Goal: Answer question/provide support

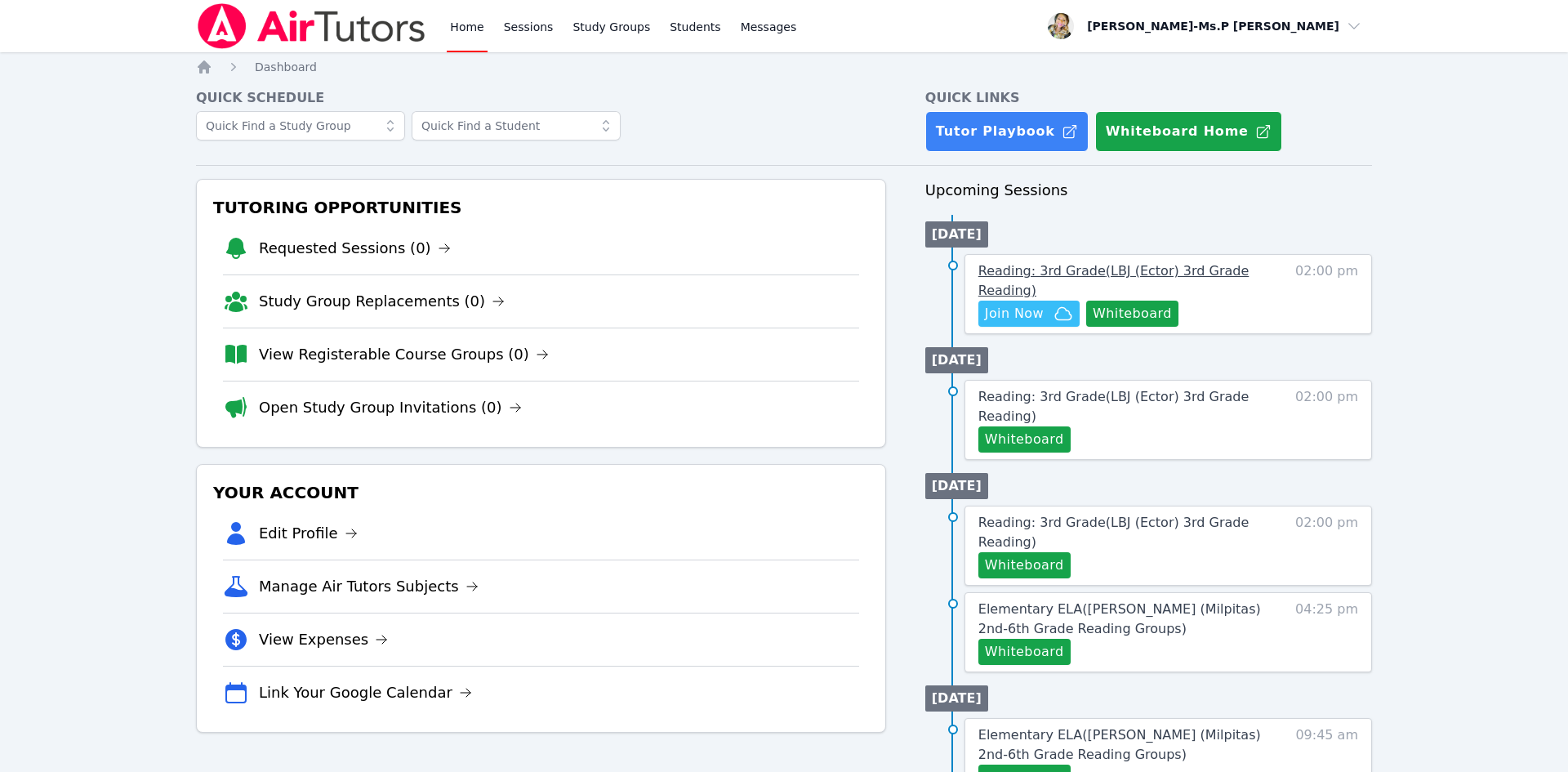
click at [1093, 284] on link "Reading: 3rd Grade ( LBJ (Ector) 3rd Grade Reading )" at bounding box center [1121, 281] width 285 height 39
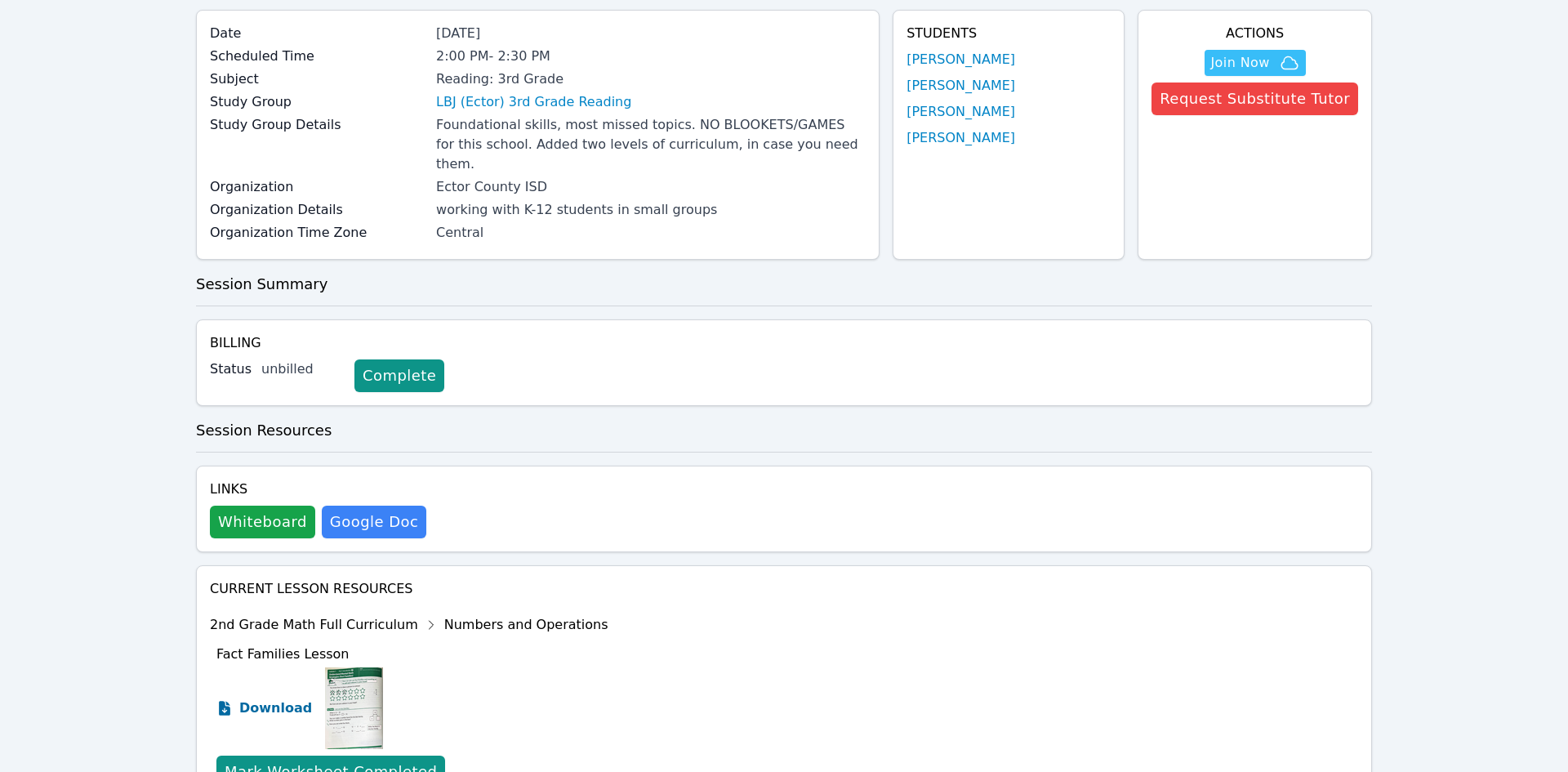
scroll to position [133, 0]
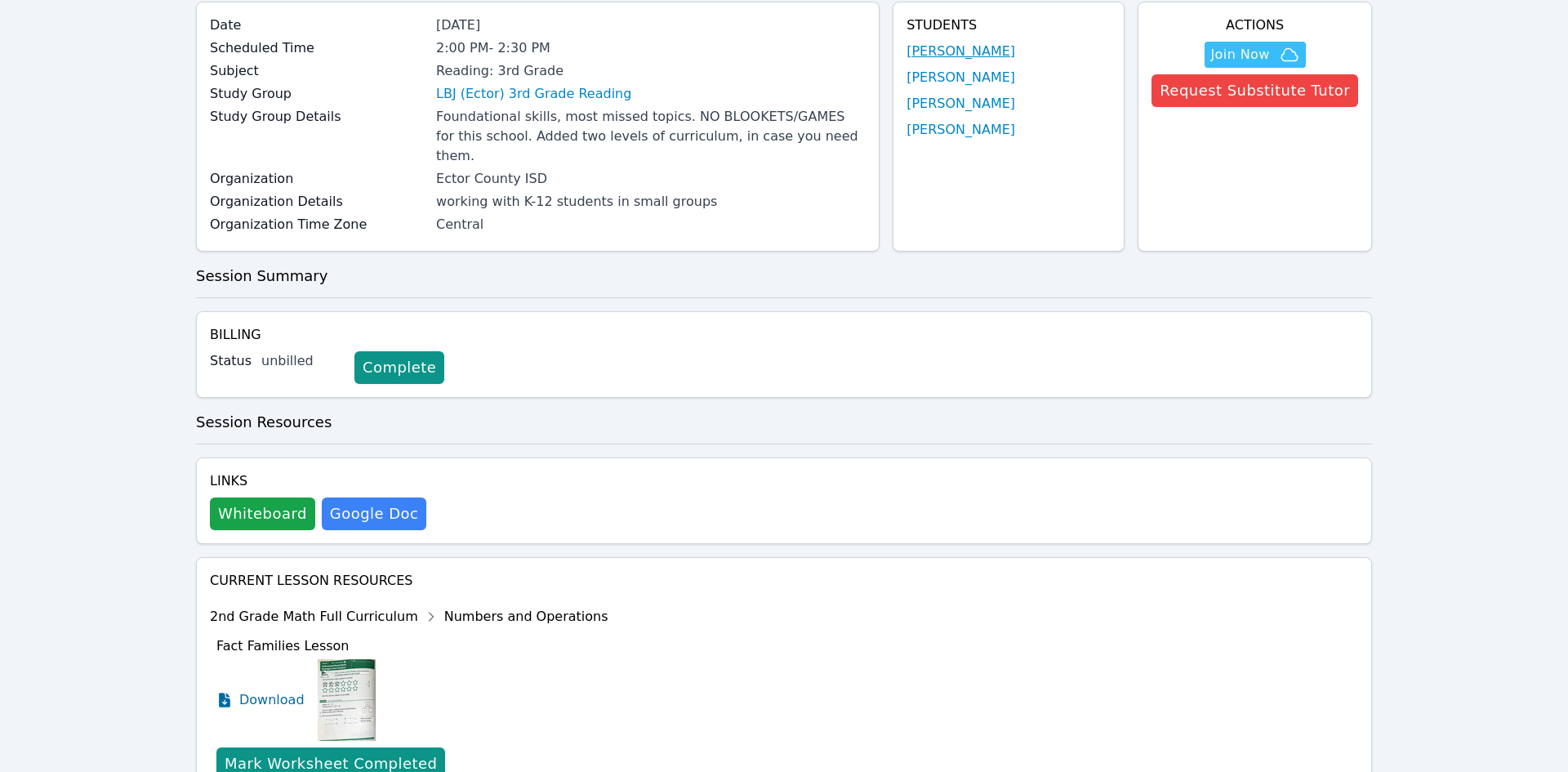
click at [952, 51] on link "[PERSON_NAME]" at bounding box center [961, 51] width 108 height 19
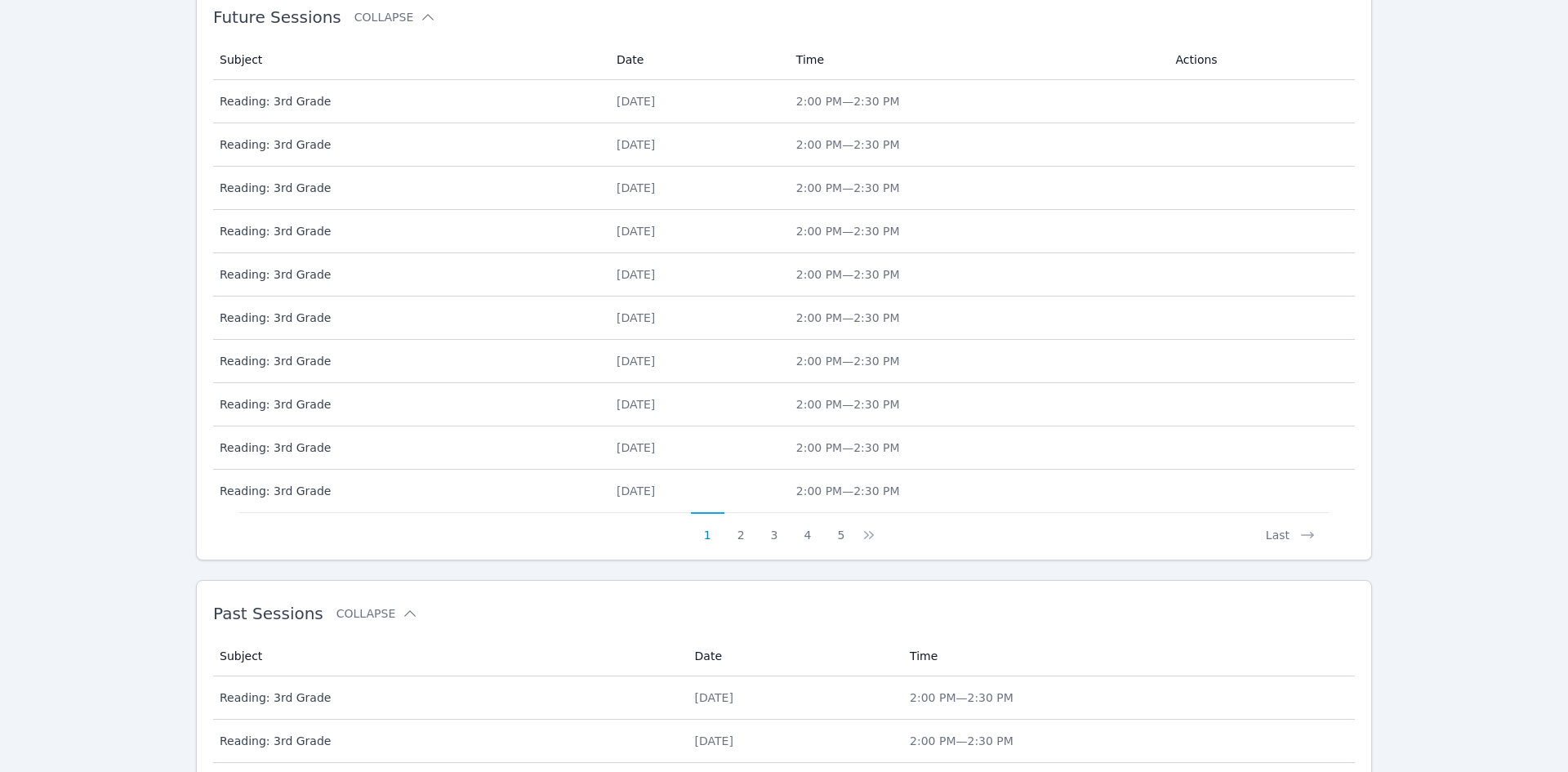
scroll to position [638, 0]
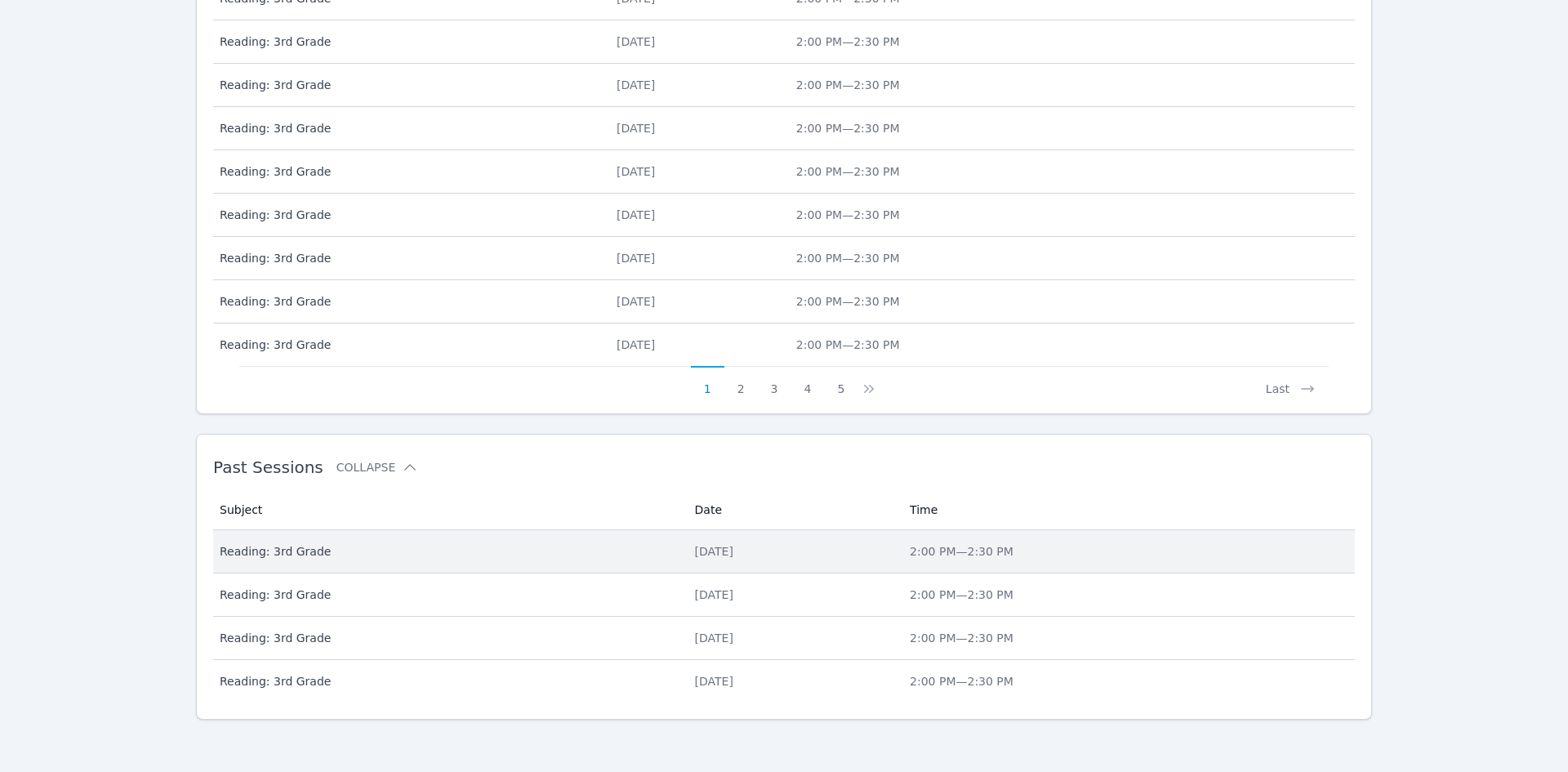
click at [360, 565] on td "Subject Reading: 3rd Grade" at bounding box center [450, 551] width 472 height 43
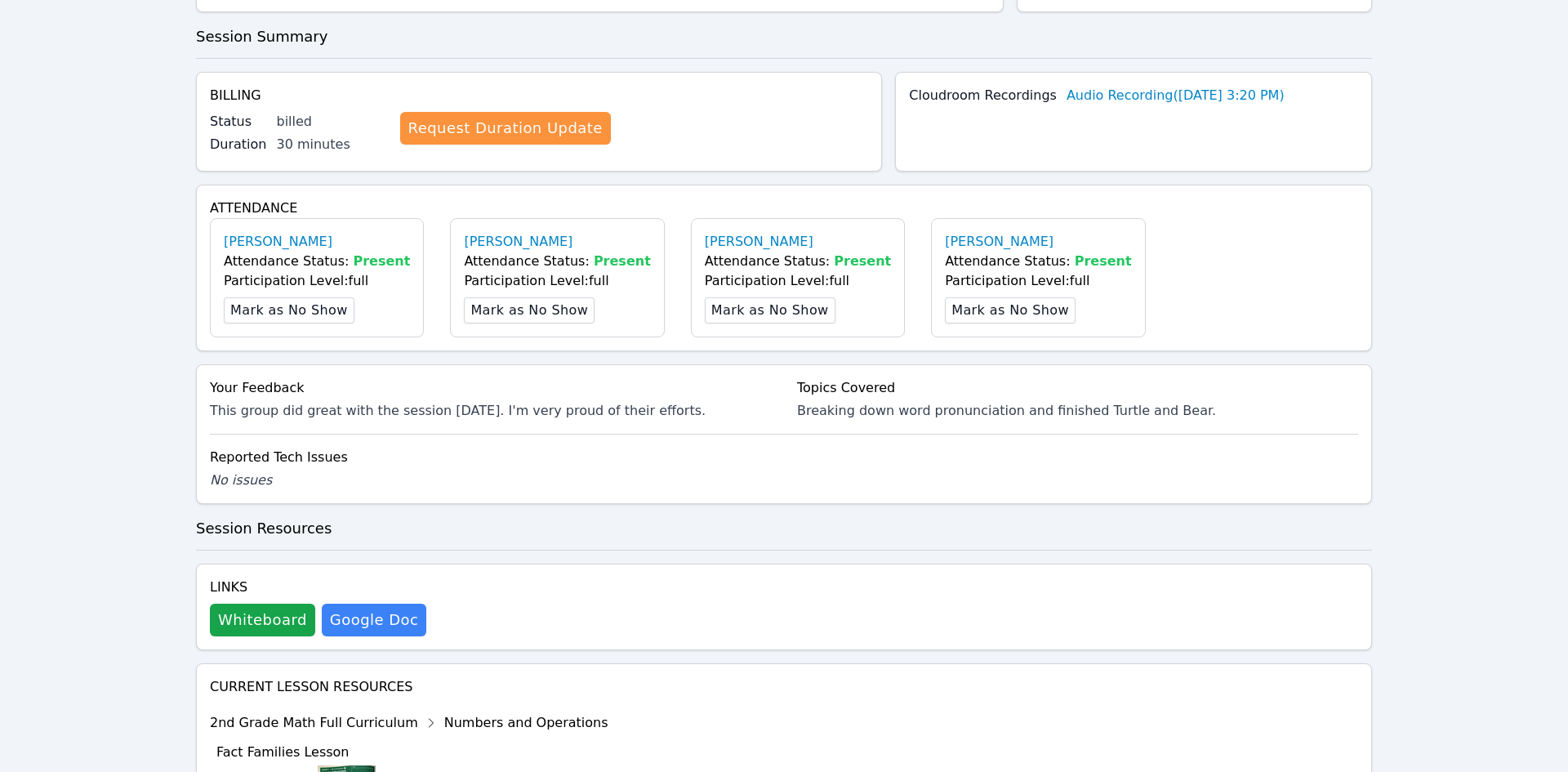
scroll to position [620, 0]
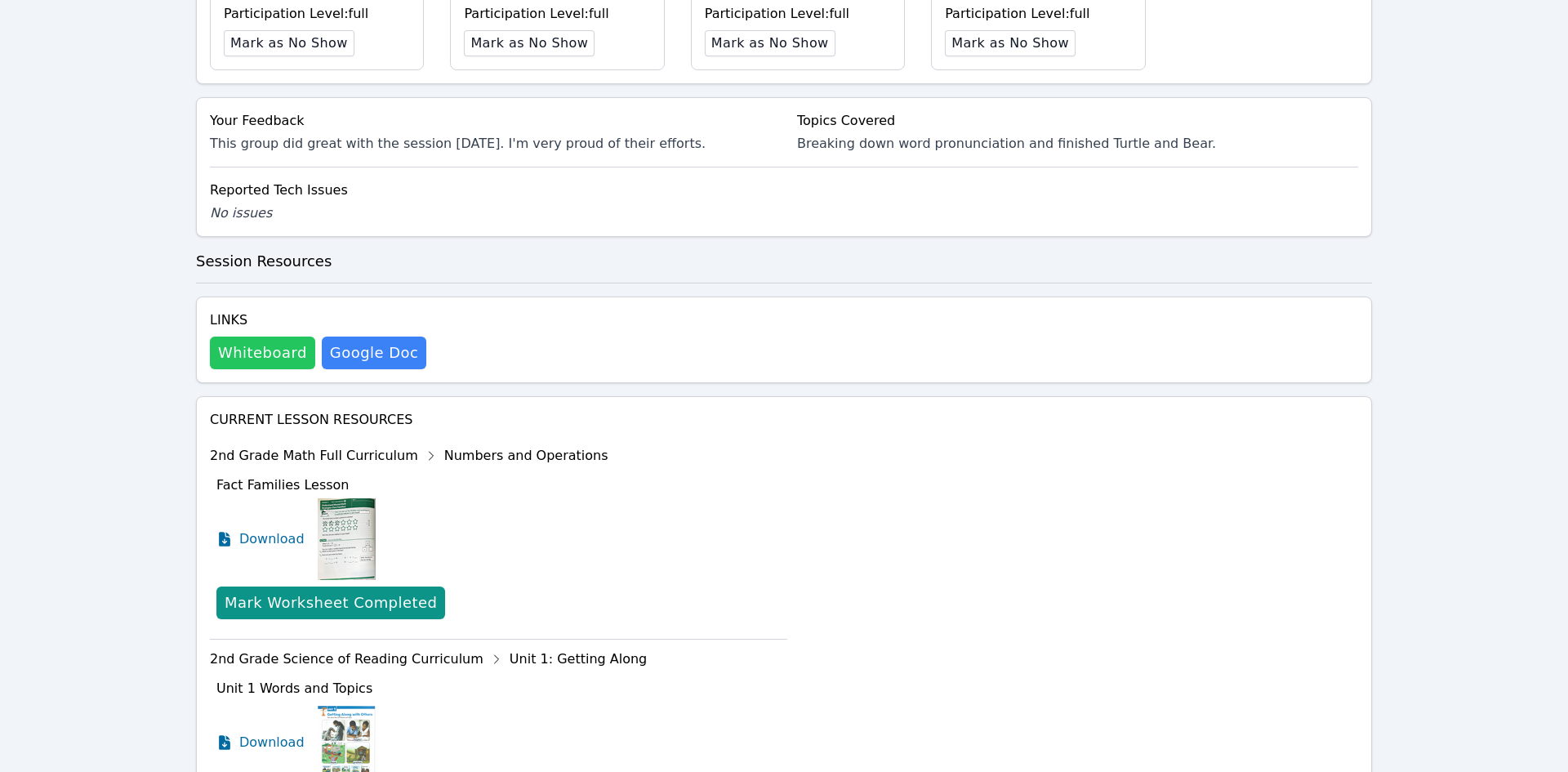
click at [240, 353] on button "Whiteboard" at bounding box center [262, 353] width 105 height 33
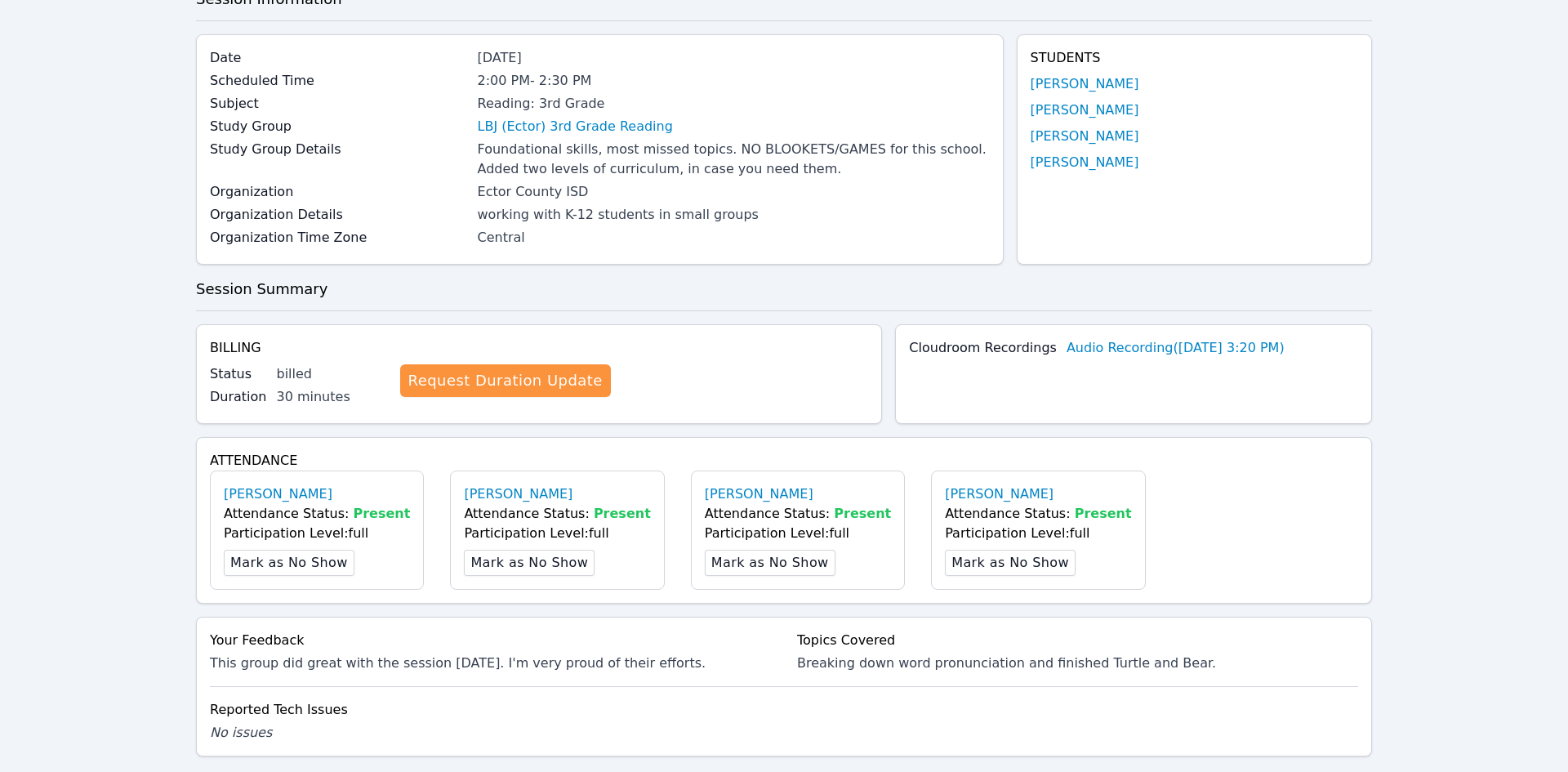
scroll to position [0, 0]
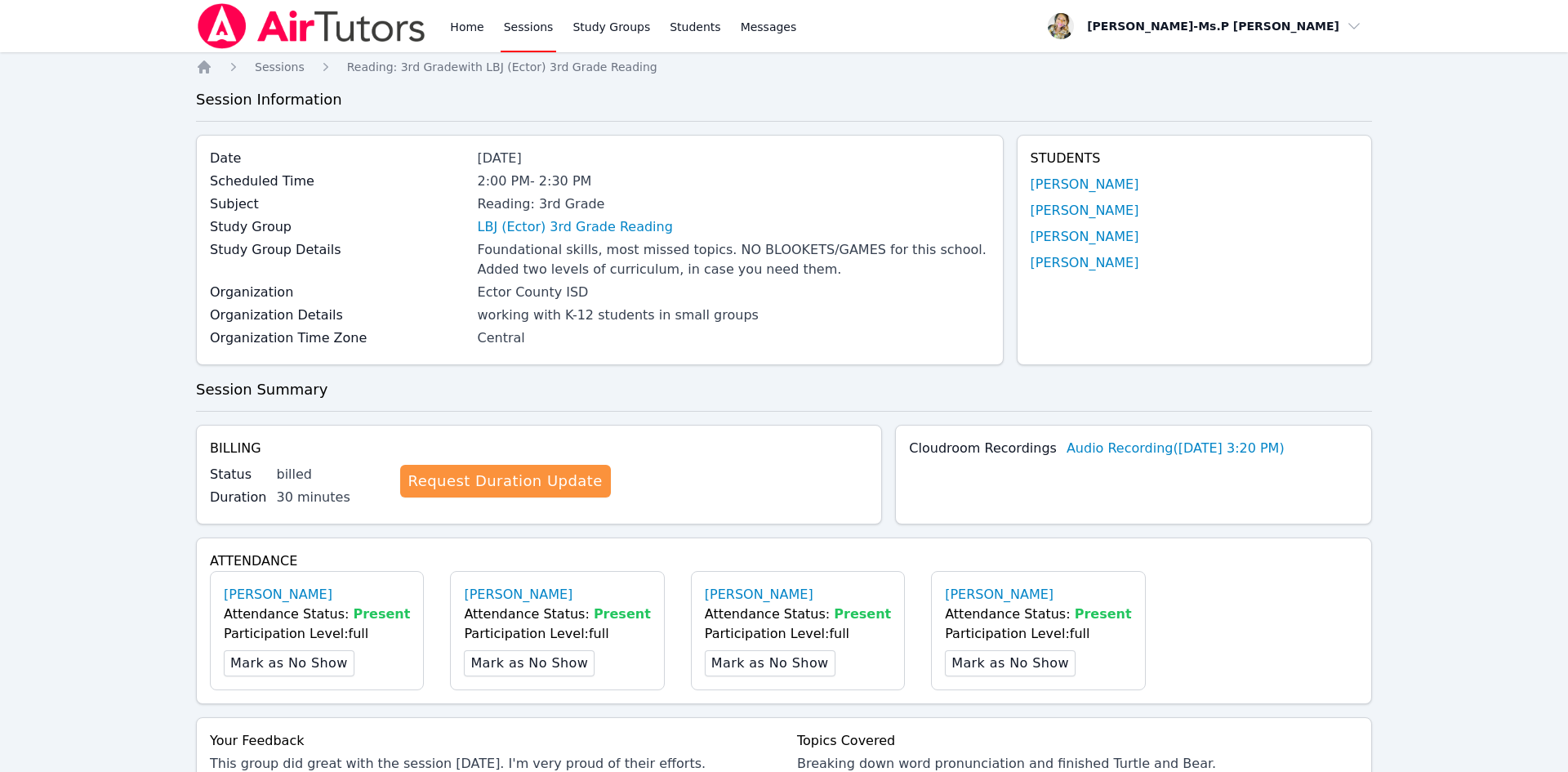
click at [443, 35] on div "Home Sessions Study Groups Students Messages" at bounding box center [498, 26] width 604 height 52
click at [457, 26] on link "Home" at bounding box center [467, 26] width 40 height 52
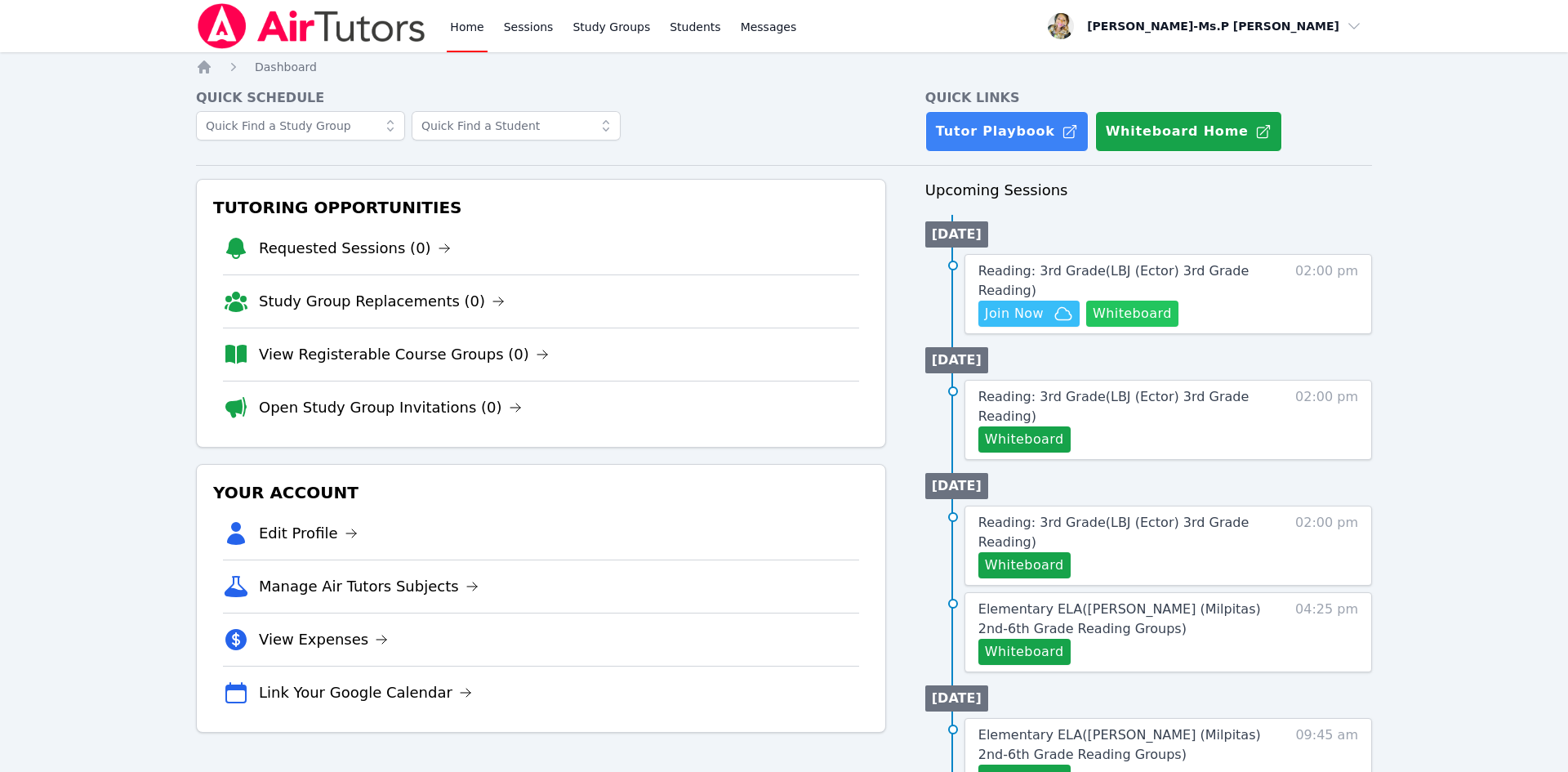
click at [1129, 313] on button "Whiteboard" at bounding box center [1132, 313] width 92 height 26
click at [1001, 307] on span "Join Now" at bounding box center [1014, 313] width 58 height 19
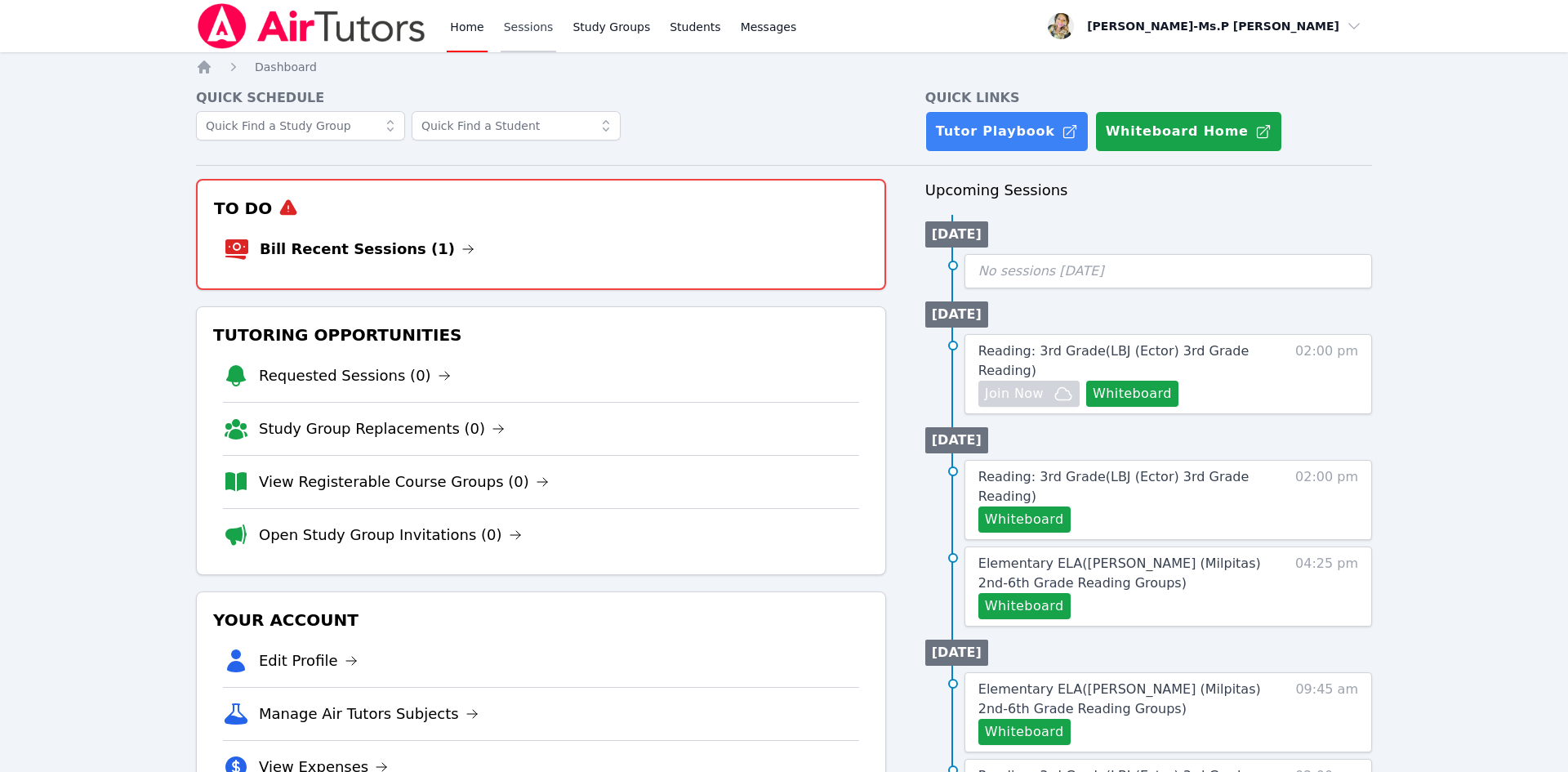
click at [511, 30] on link "Sessions" at bounding box center [528, 26] width 57 height 52
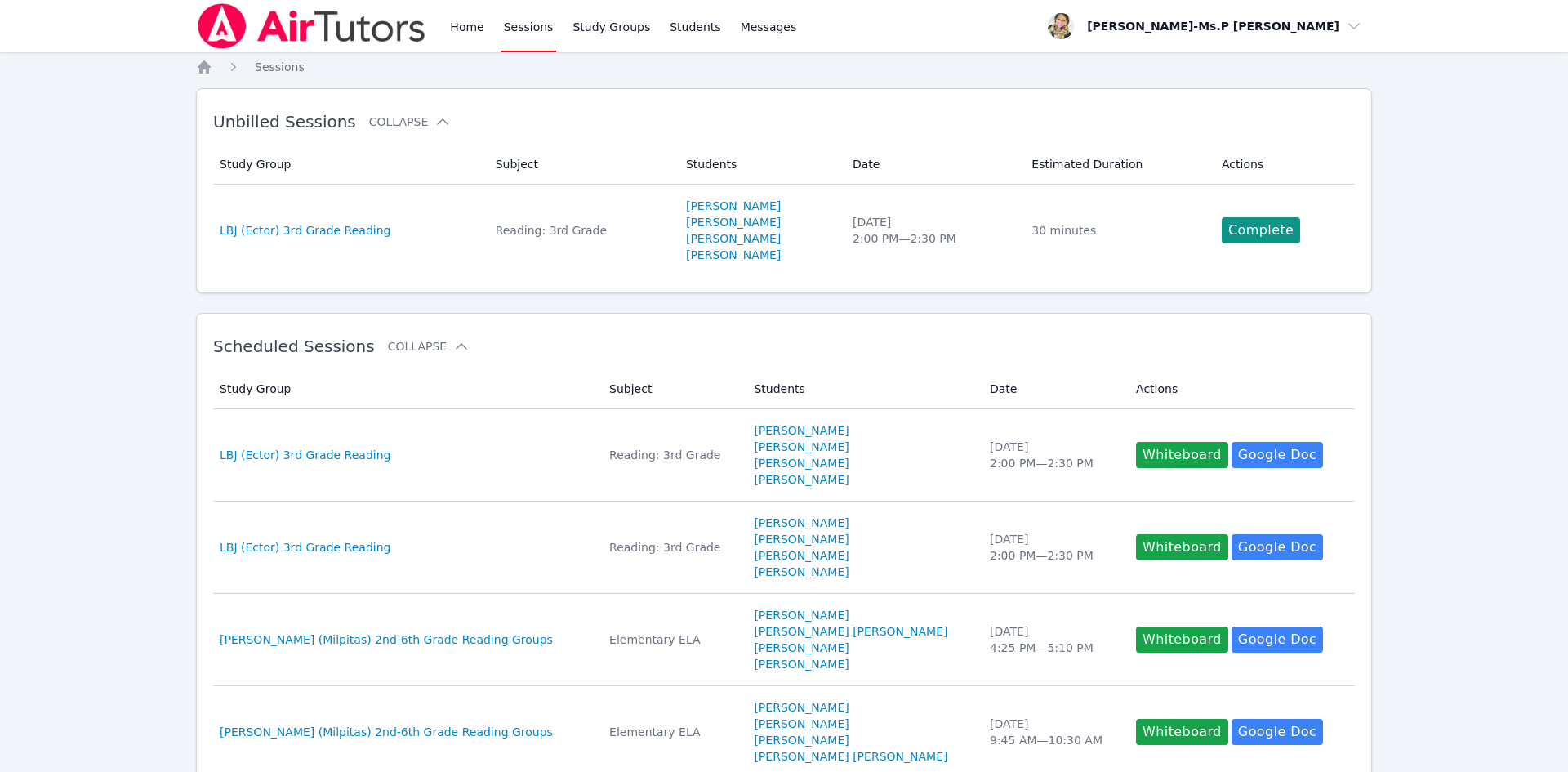
click at [420, 30] on img at bounding box center [312, 26] width 231 height 46
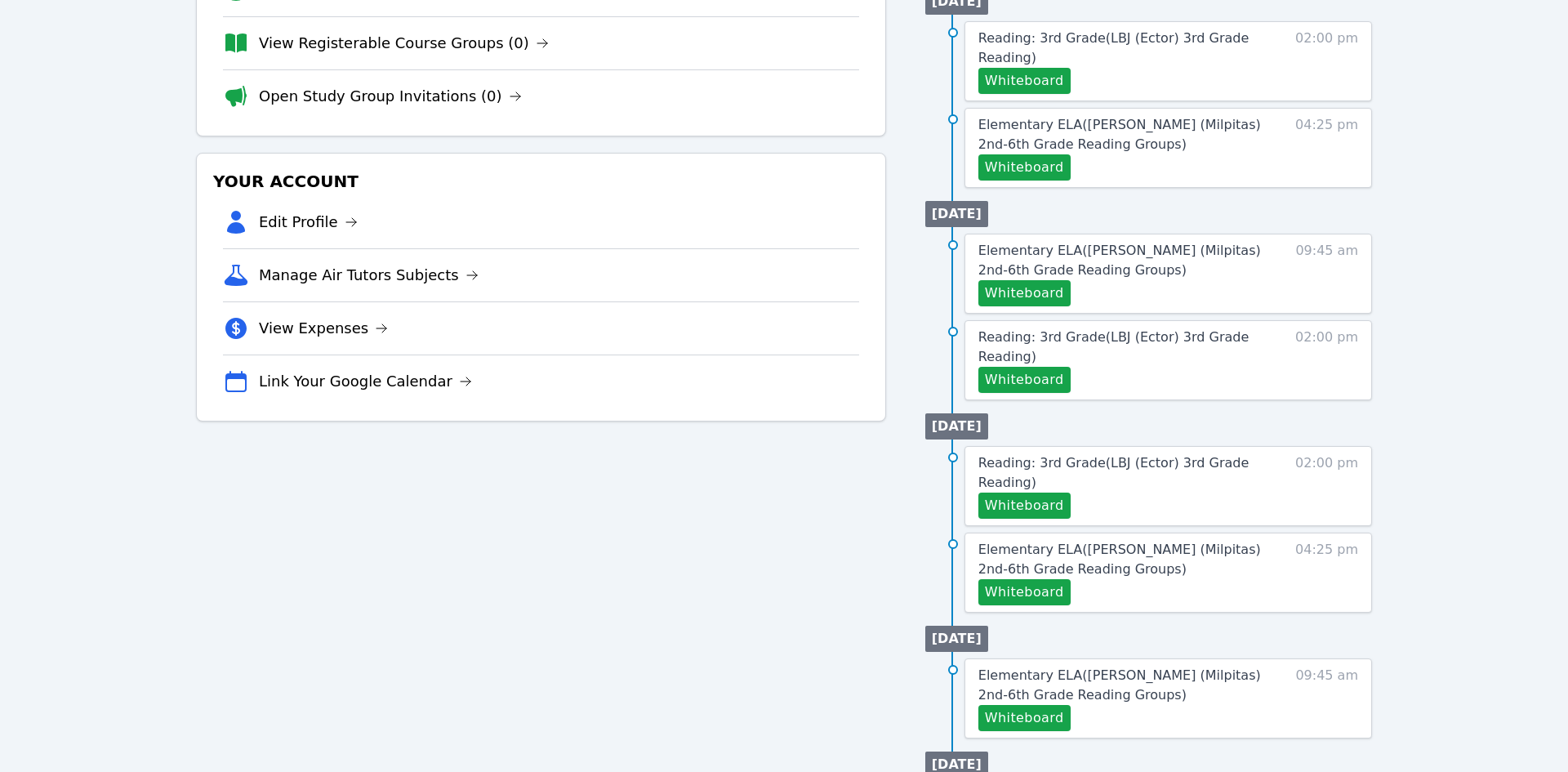
scroll to position [550, 0]
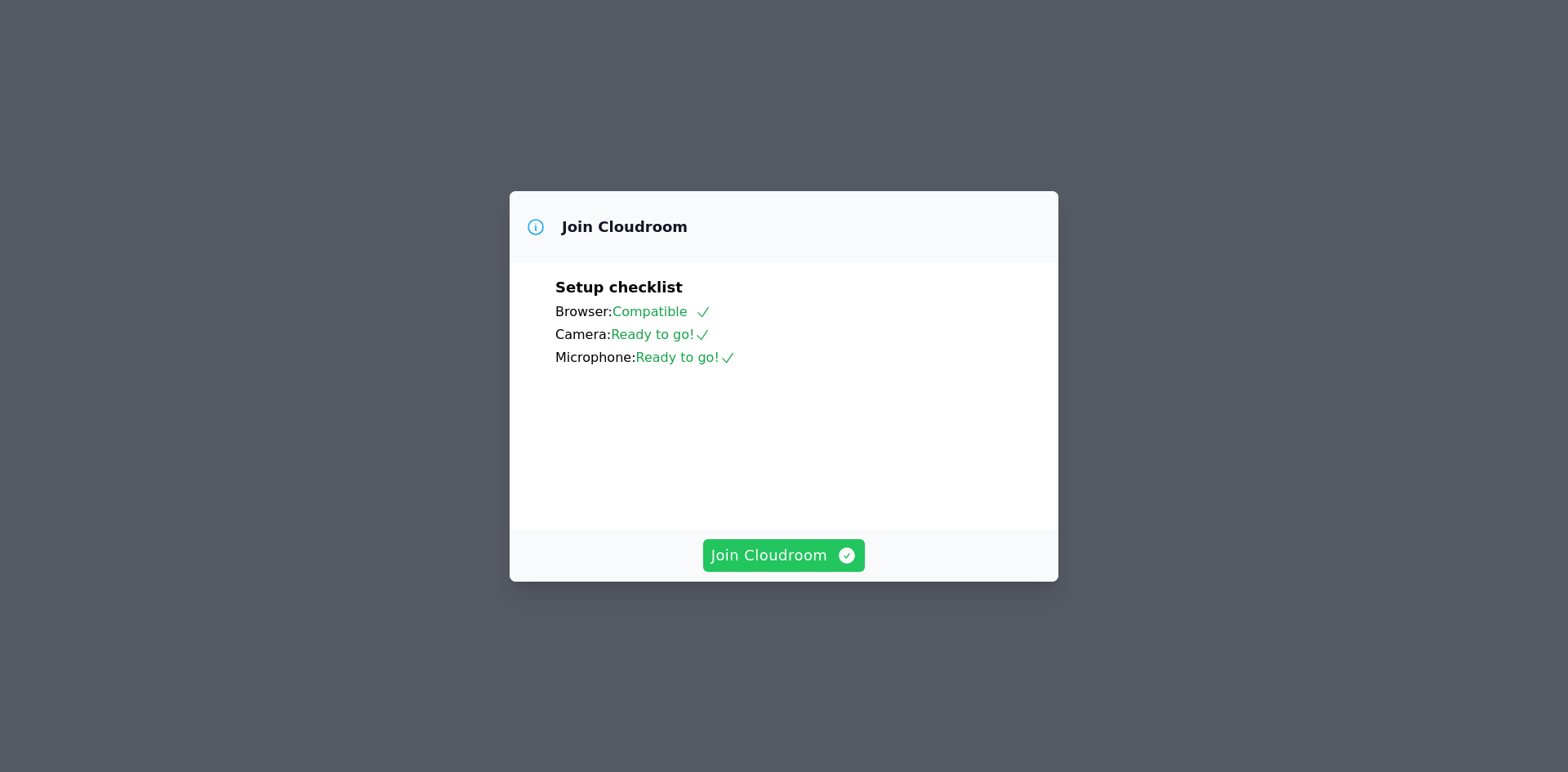
click at [751, 567] on span "Join Cloudroom" at bounding box center [784, 555] width 146 height 23
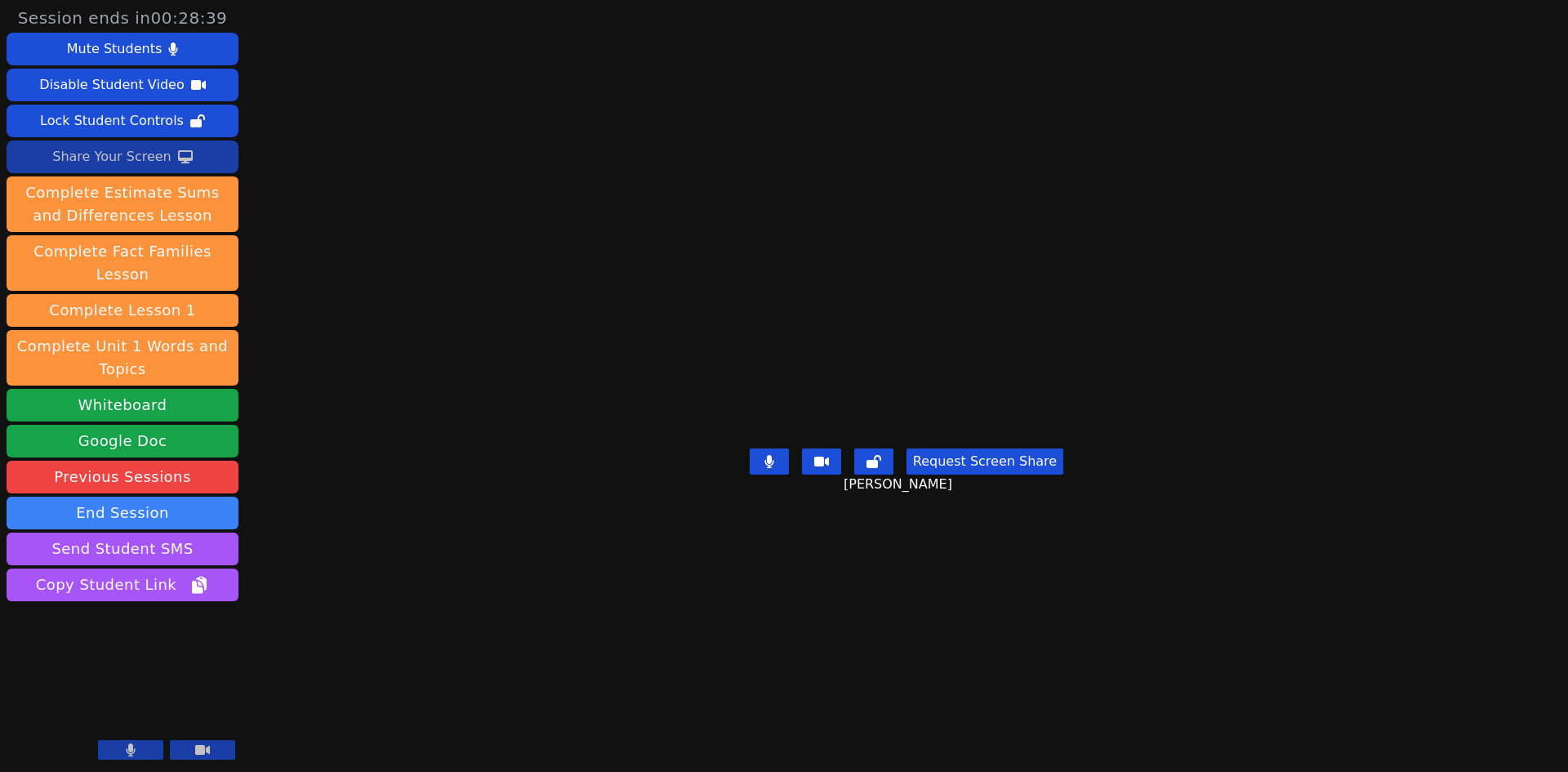
click at [141, 165] on div "Share Your Screen" at bounding box center [112, 157] width 119 height 26
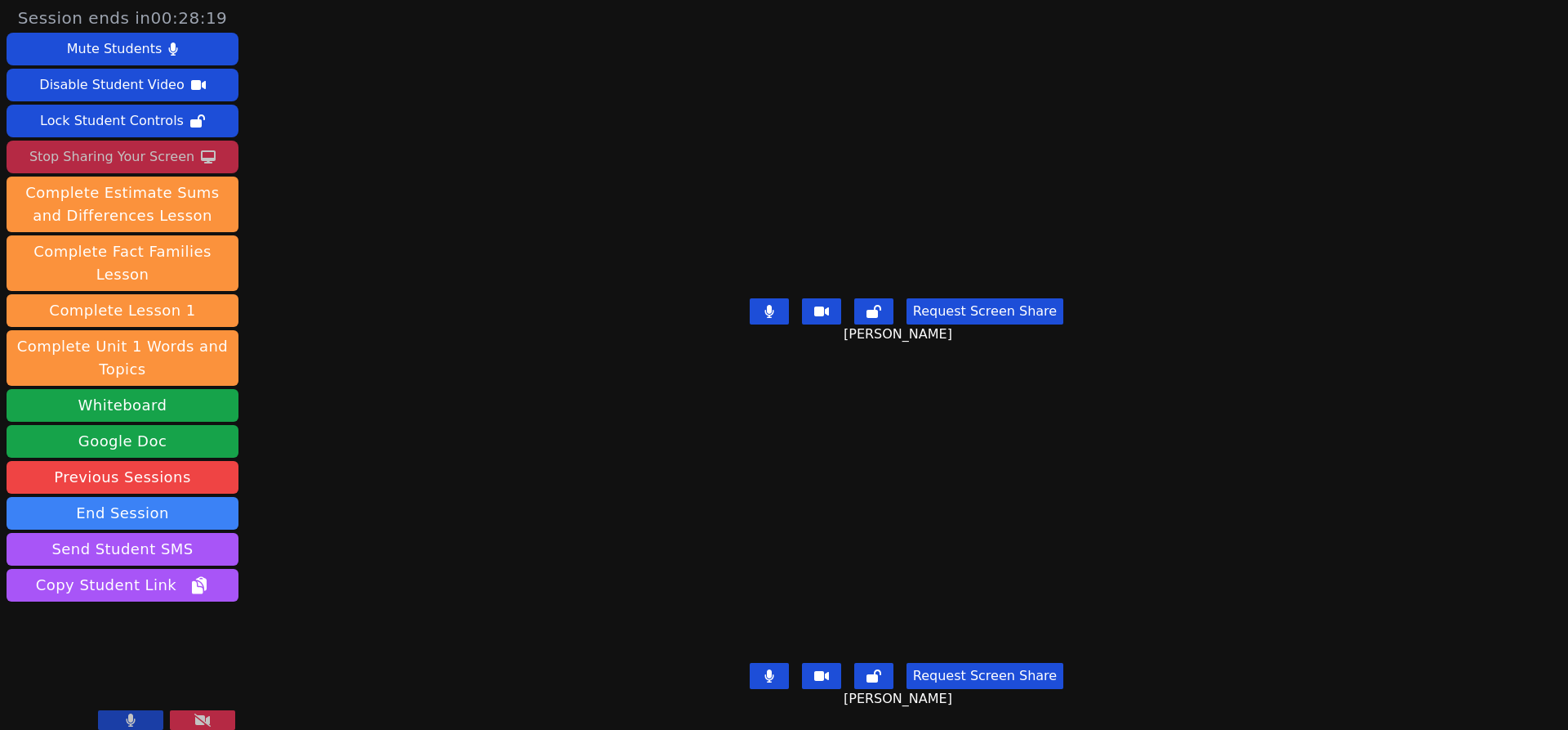
click at [775, 315] on icon at bounding box center [770, 311] width 10 height 13
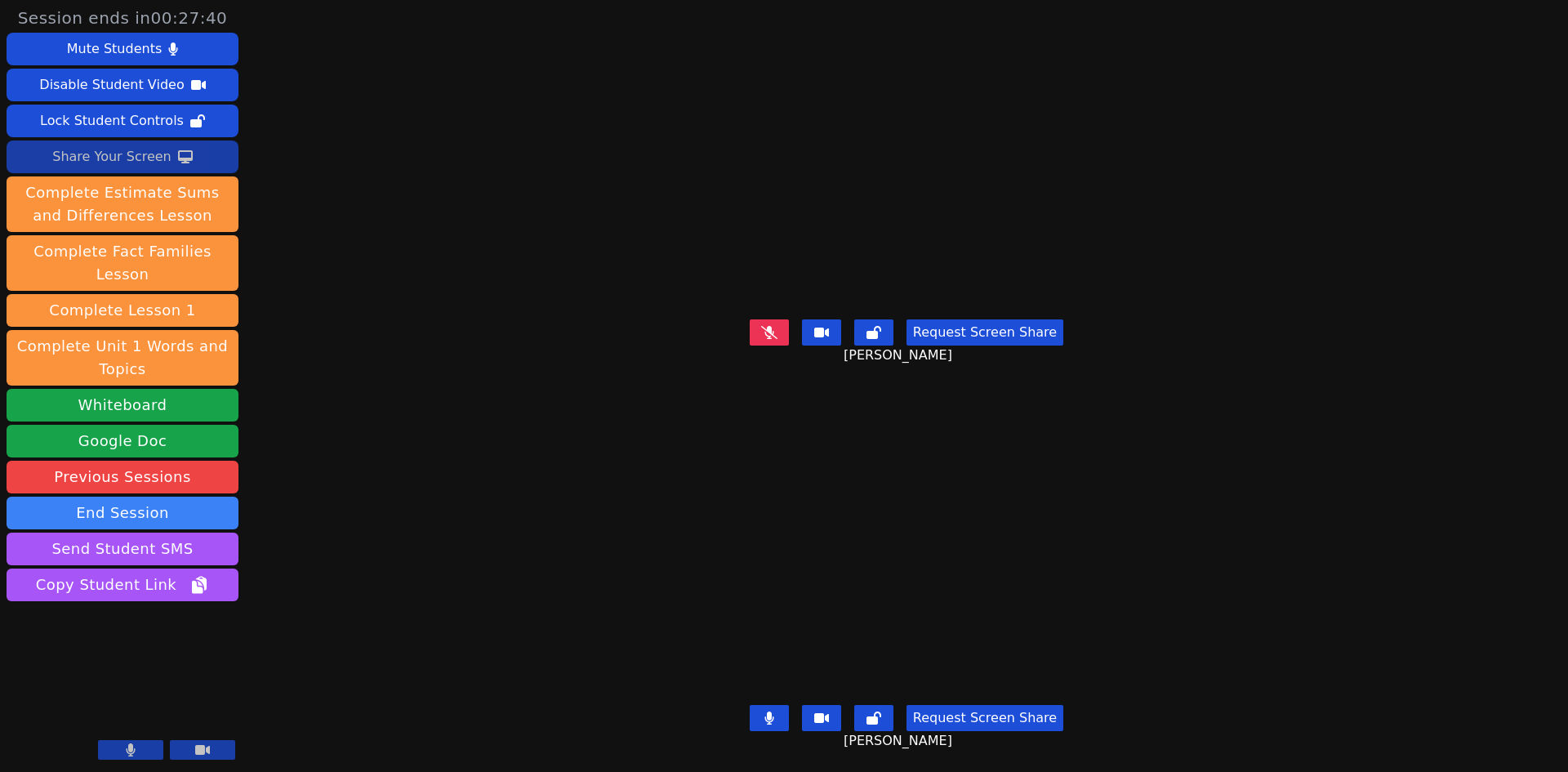
click at [774, 714] on icon at bounding box center [769, 717] width 9 height 13
click at [778, 335] on icon at bounding box center [769, 332] width 16 height 13
click at [789, 718] on button at bounding box center [770, 718] width 39 height 26
click at [774, 330] on icon at bounding box center [770, 332] width 10 height 13
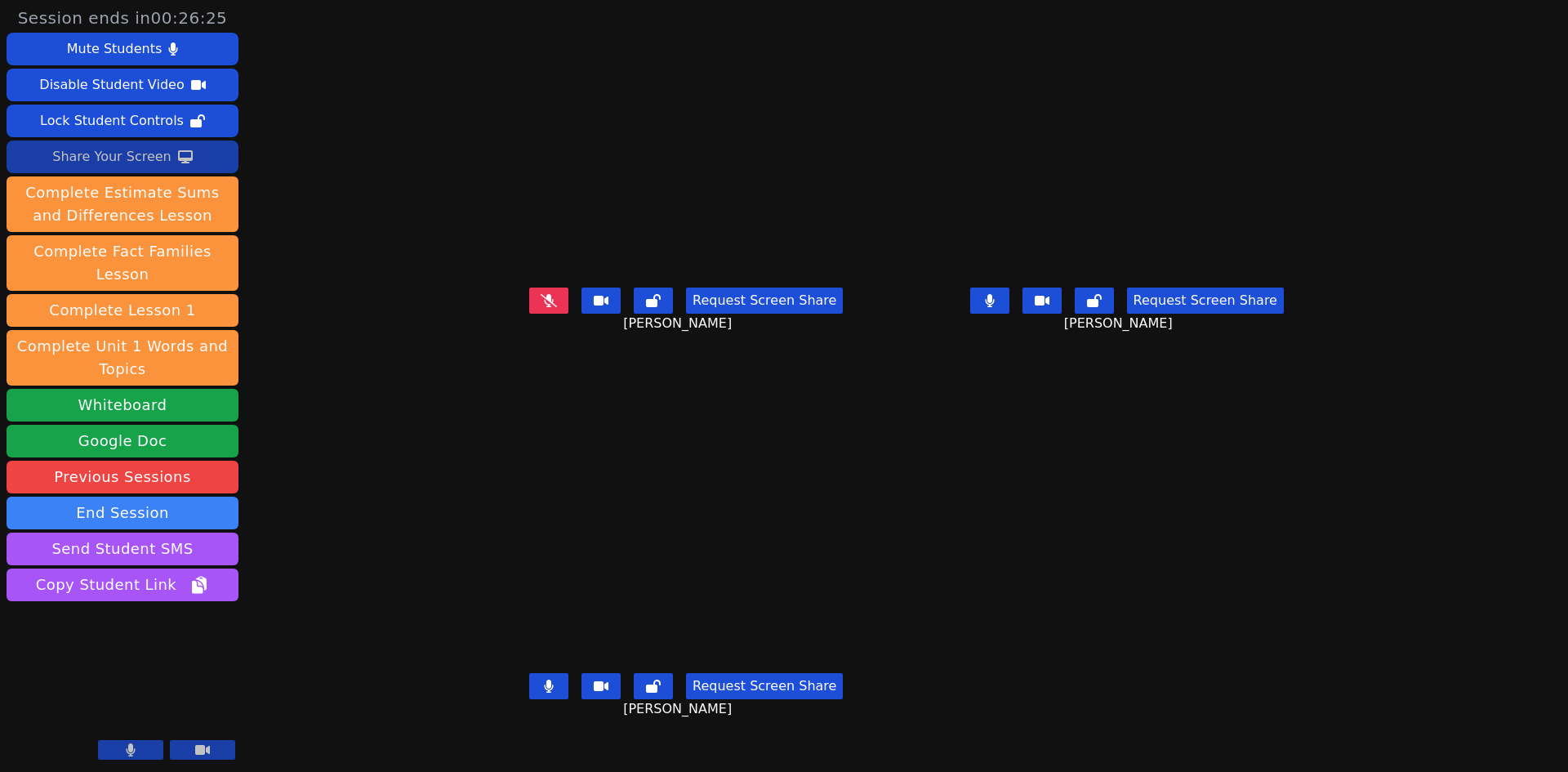
click at [994, 307] on icon at bounding box center [990, 300] width 9 height 13
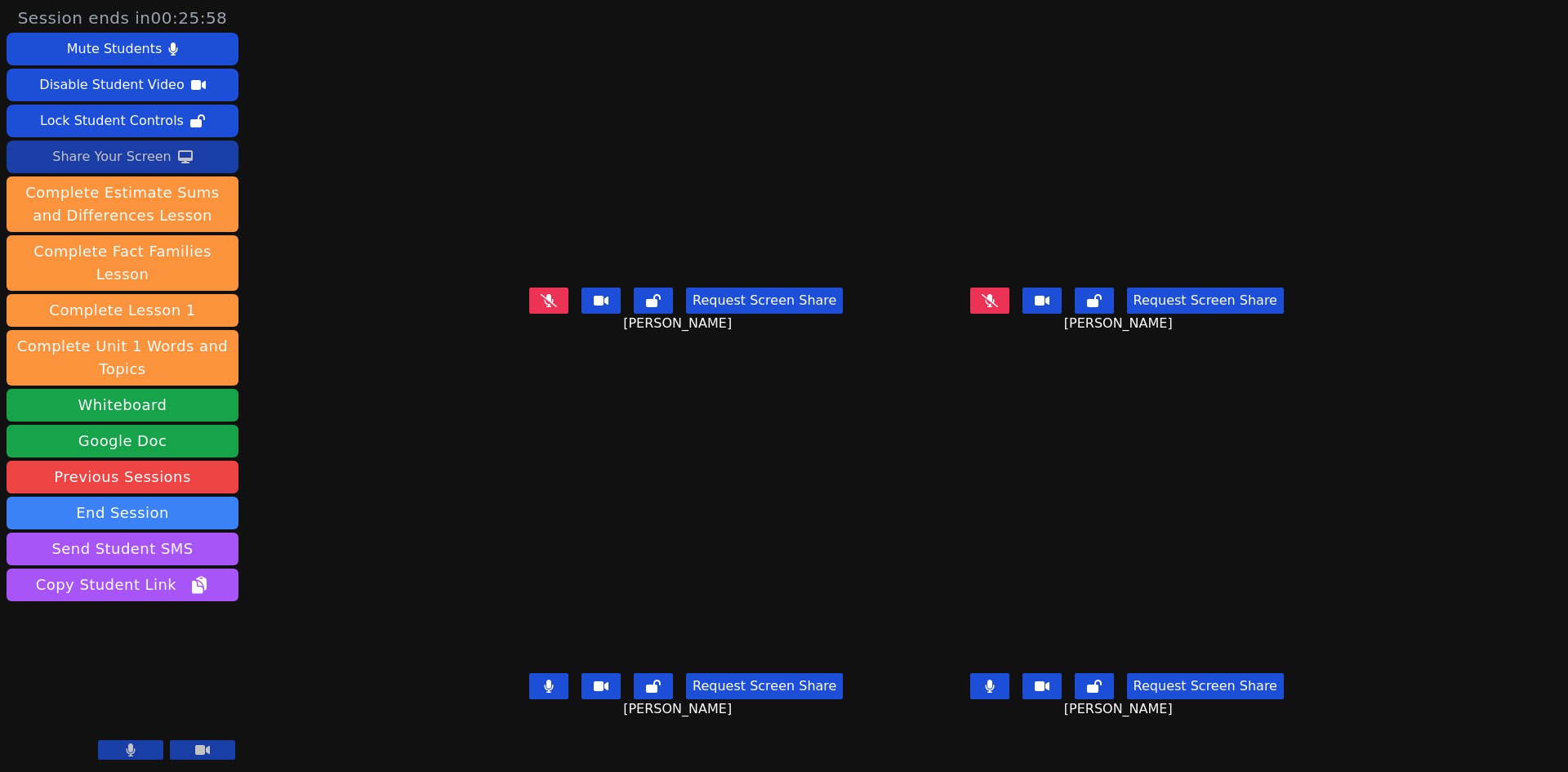
click at [529, 699] on button at bounding box center [549, 686] width 39 height 26
click at [994, 692] on icon at bounding box center [990, 686] width 9 height 13
drag, startPoint x: 483, startPoint y: 334, endPoint x: 476, endPoint y: 338, distance: 8.1
click at [541, 306] on icon at bounding box center [549, 299] width 16 height 13
drag, startPoint x: 480, startPoint y: 337, endPoint x: 495, endPoint y: 333, distance: 15.5
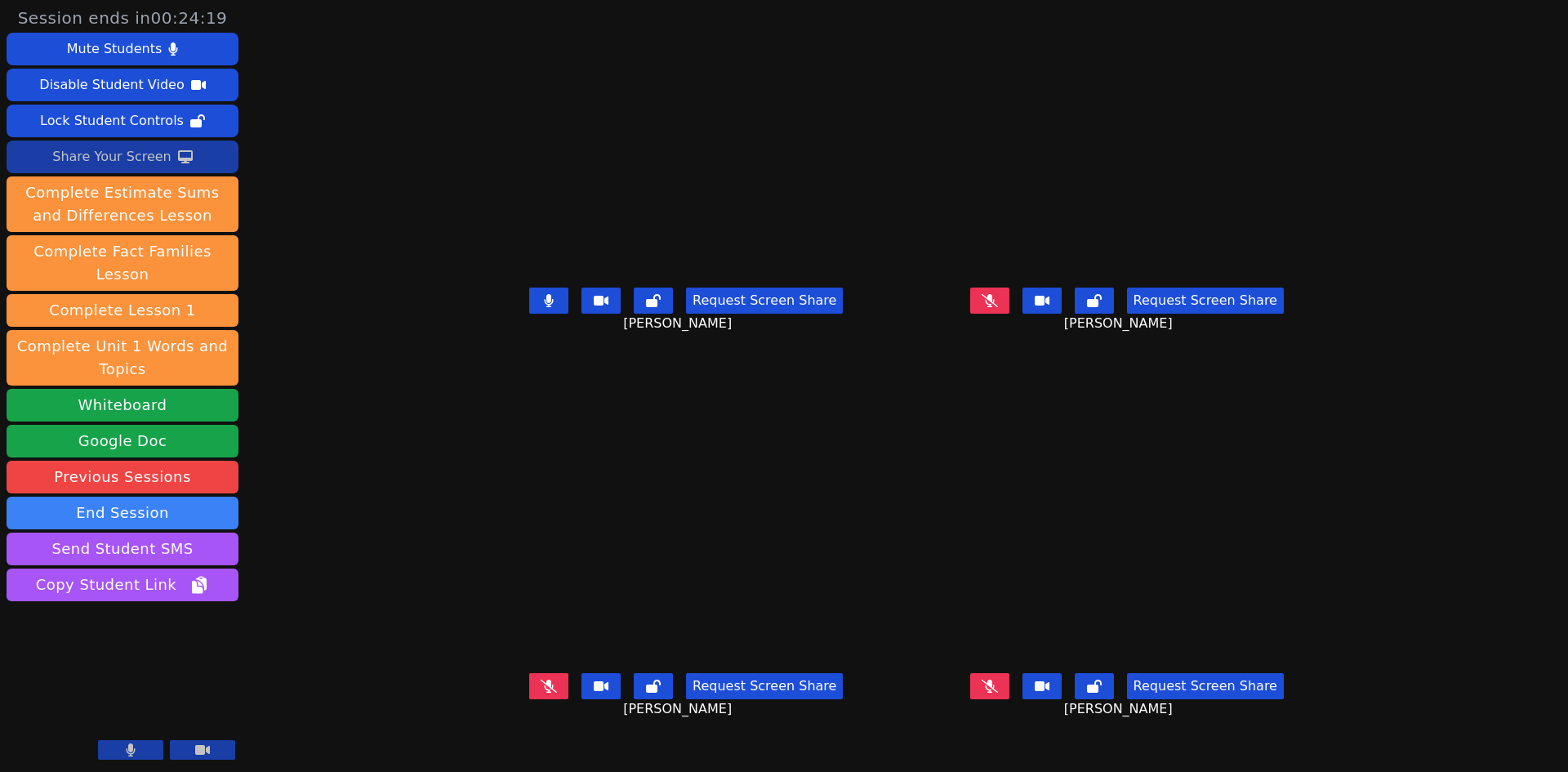
click at [545, 307] on icon at bounding box center [549, 300] width 9 height 13
click at [998, 307] on icon at bounding box center [990, 300] width 16 height 13
click at [1010, 313] on button at bounding box center [990, 301] width 39 height 26
click at [998, 692] on icon at bounding box center [990, 686] width 16 height 13
click at [1010, 699] on button at bounding box center [990, 686] width 39 height 26
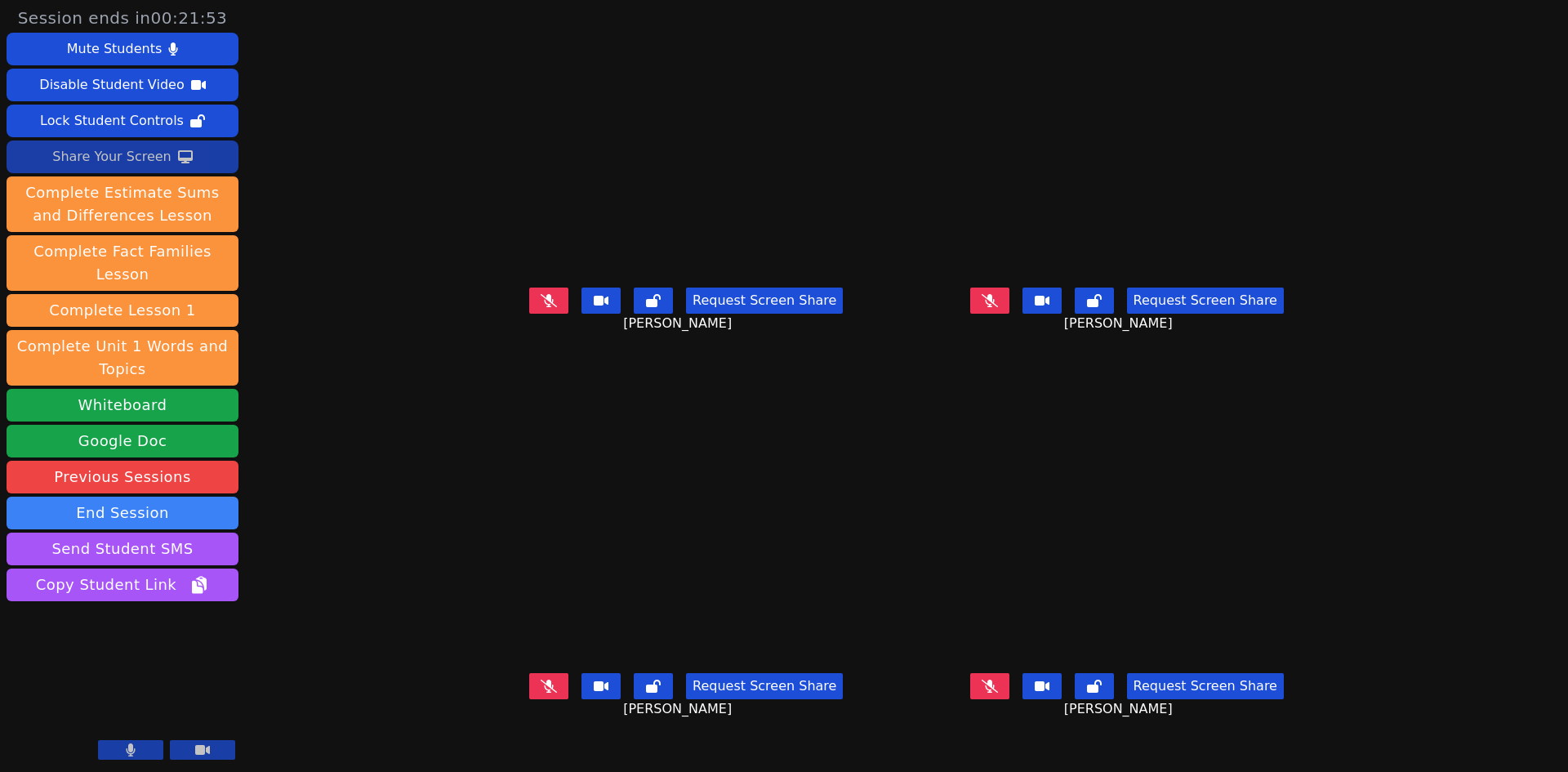
click at [541, 692] on icon at bounding box center [549, 686] width 16 height 13
click at [545, 692] on icon at bounding box center [549, 686] width 9 height 13
click at [541, 307] on icon at bounding box center [549, 300] width 16 height 13
click at [529, 313] on button at bounding box center [549, 301] width 39 height 26
drag, startPoint x: 499, startPoint y: 718, endPoint x: 499, endPoint y: 730, distance: 12.0
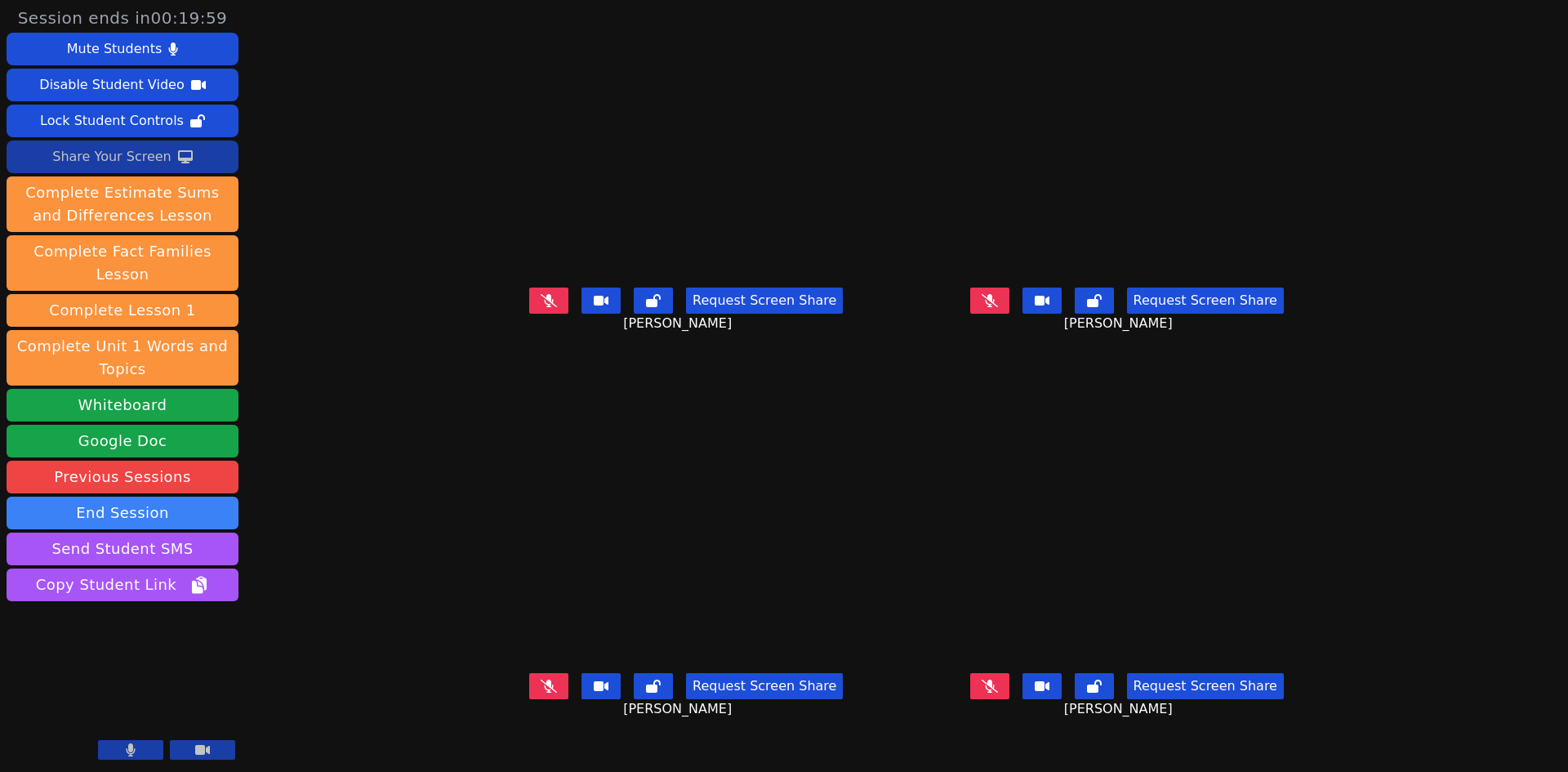
click at [529, 699] on button at bounding box center [549, 686] width 39 height 26
click at [541, 307] on icon at bounding box center [549, 300] width 16 height 13
click at [998, 307] on icon at bounding box center [990, 300] width 16 height 13
click at [544, 307] on icon at bounding box center [549, 300] width 10 height 13
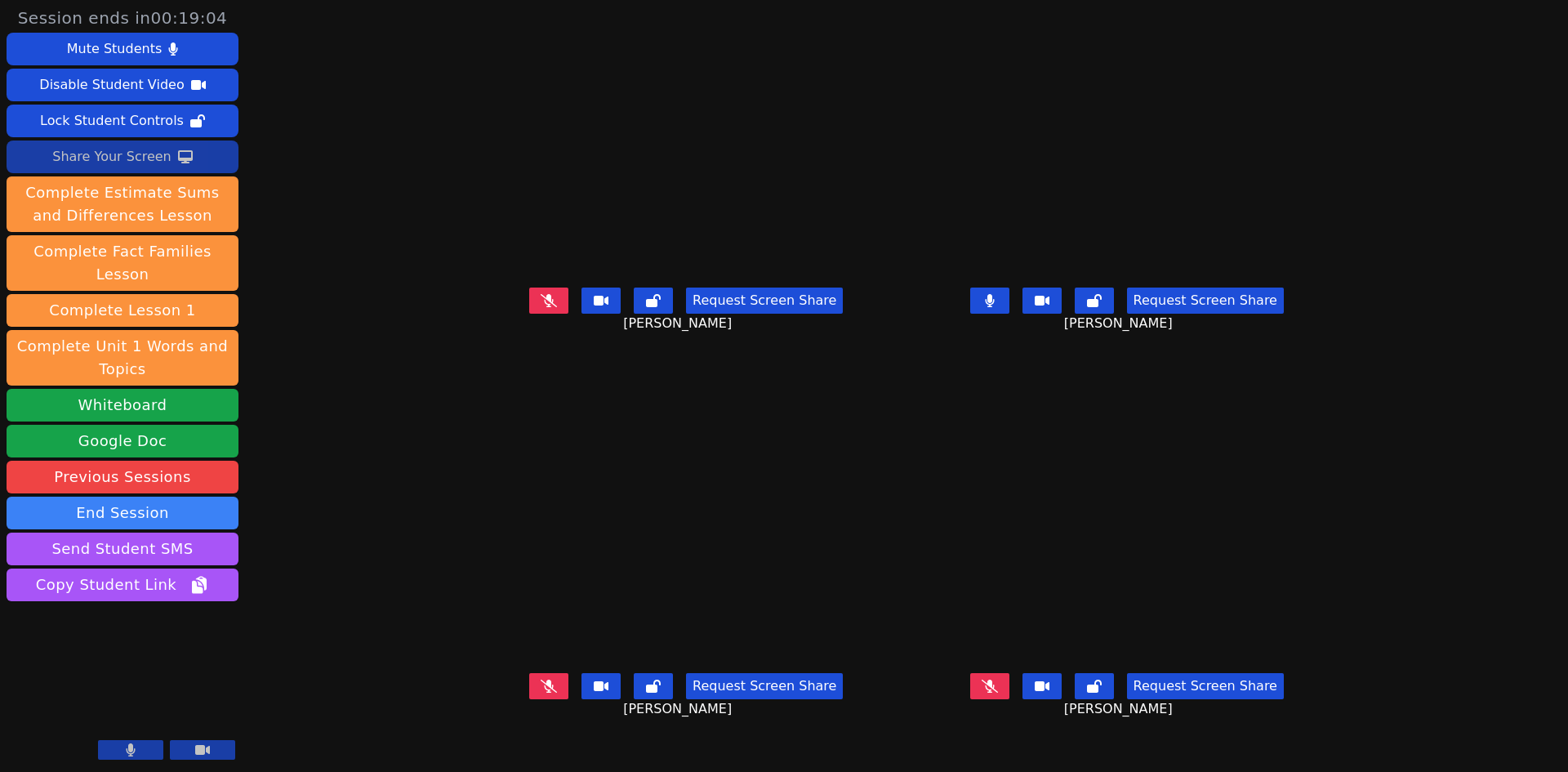
click at [995, 307] on icon at bounding box center [991, 300] width 10 height 13
click at [1033, 730] on div "Request Screen Share [PERSON_NAME]" at bounding box center [1128, 698] width 428 height 65
click at [1010, 699] on button at bounding box center [990, 686] width 39 height 26
click at [994, 692] on icon at bounding box center [990, 686] width 9 height 13
click at [541, 306] on icon at bounding box center [549, 299] width 16 height 13
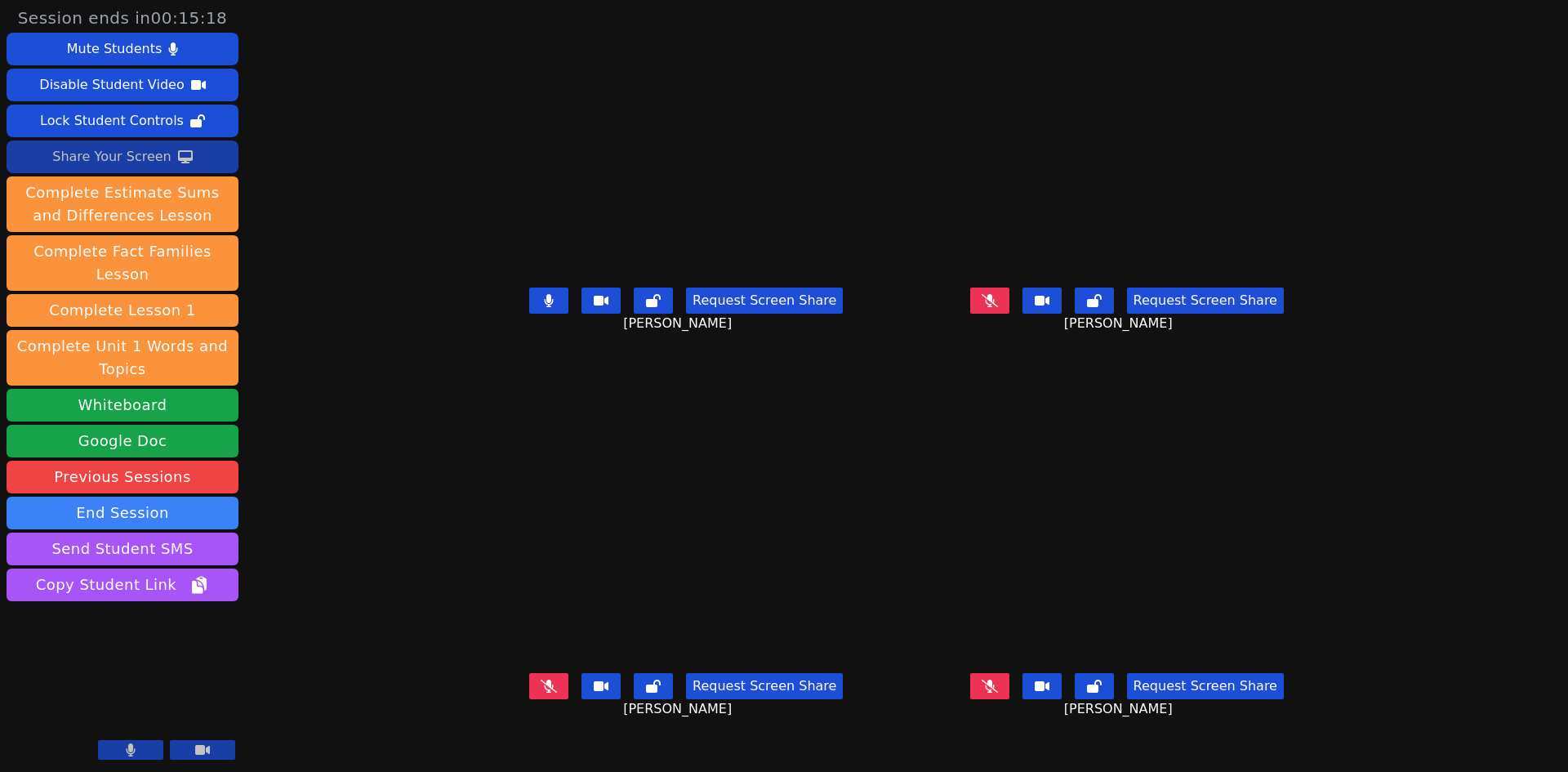
click at [544, 307] on icon at bounding box center [549, 300] width 10 height 13
click at [998, 692] on icon at bounding box center [990, 686] width 16 height 13
click at [1010, 699] on button at bounding box center [990, 686] width 39 height 26
click at [529, 699] on button at bounding box center [549, 686] width 39 height 26
click at [1079, 346] on div "Request Screen Share [PERSON_NAME]" at bounding box center [1128, 313] width 428 height 65
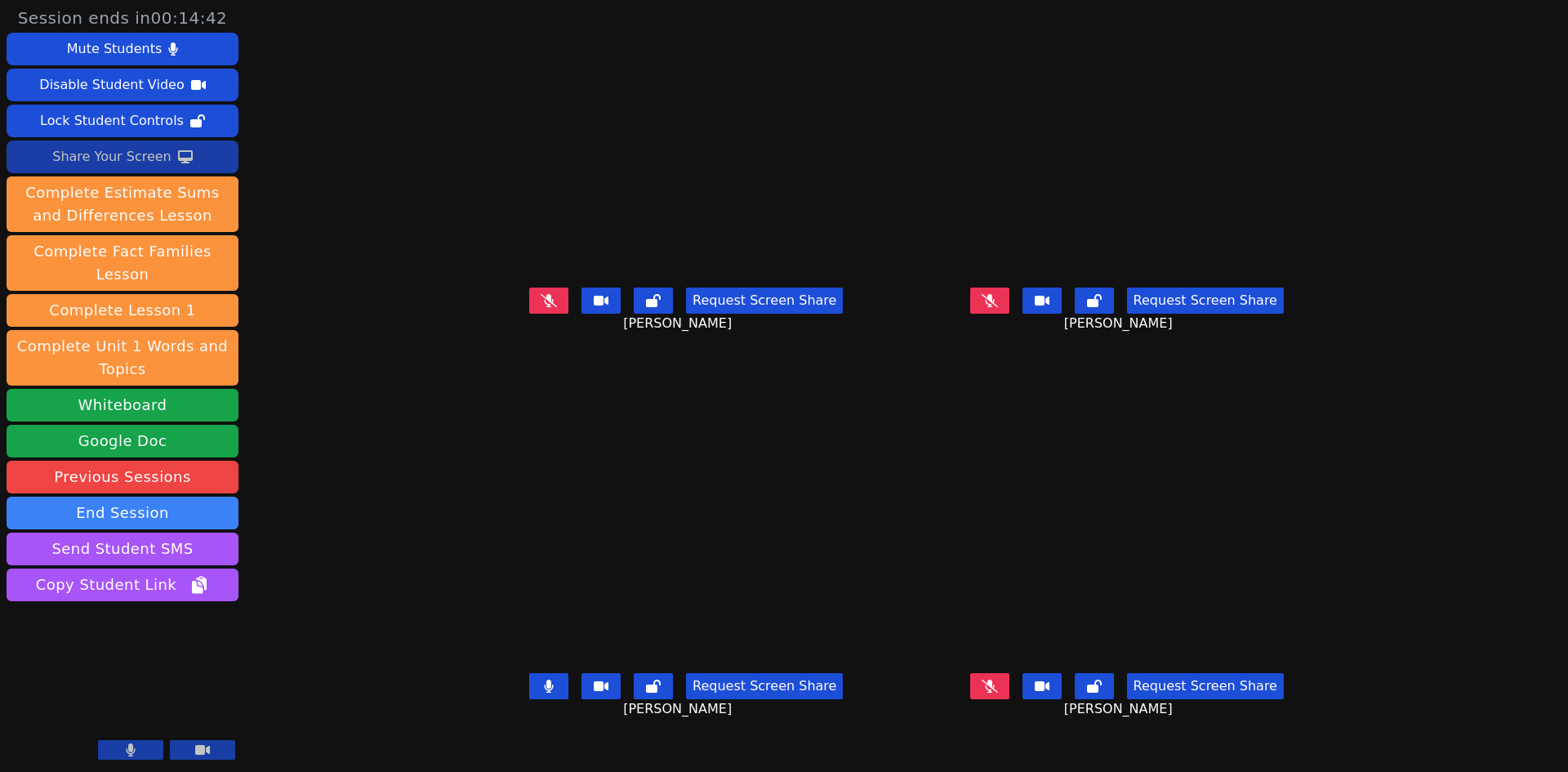
click at [998, 307] on icon at bounding box center [990, 300] width 16 height 13
click at [529, 699] on button at bounding box center [549, 686] width 39 height 26
click at [995, 307] on icon at bounding box center [991, 300] width 10 height 13
click at [541, 306] on icon at bounding box center [549, 299] width 16 height 13
click at [544, 307] on icon at bounding box center [549, 300] width 10 height 13
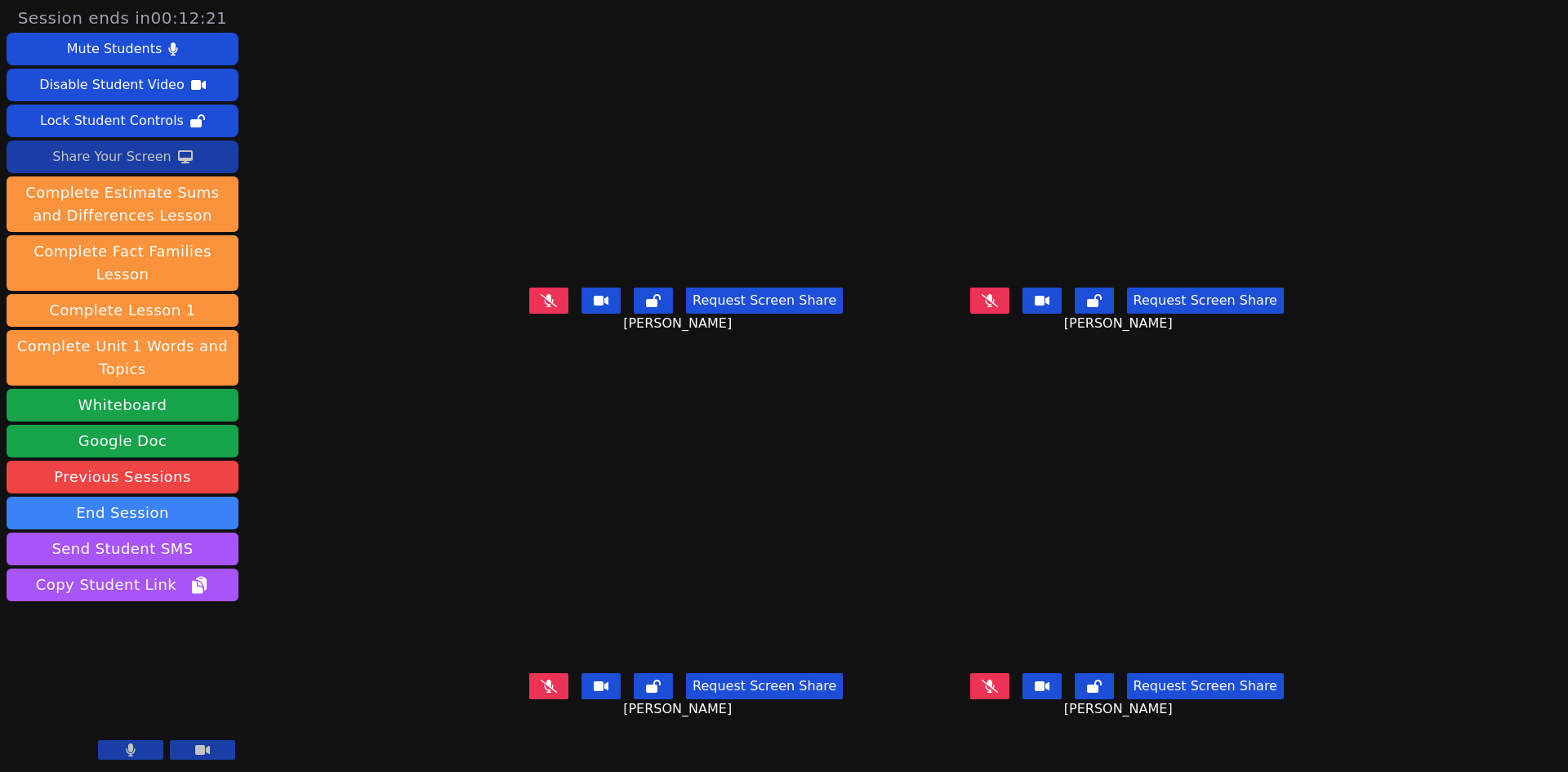
click at [541, 692] on icon at bounding box center [549, 686] width 16 height 13
click at [529, 699] on button at bounding box center [549, 686] width 39 height 26
click at [541, 307] on icon at bounding box center [549, 300] width 16 height 13
click at [545, 307] on icon at bounding box center [549, 300] width 9 height 13
click at [998, 692] on icon at bounding box center [990, 686] width 16 height 13
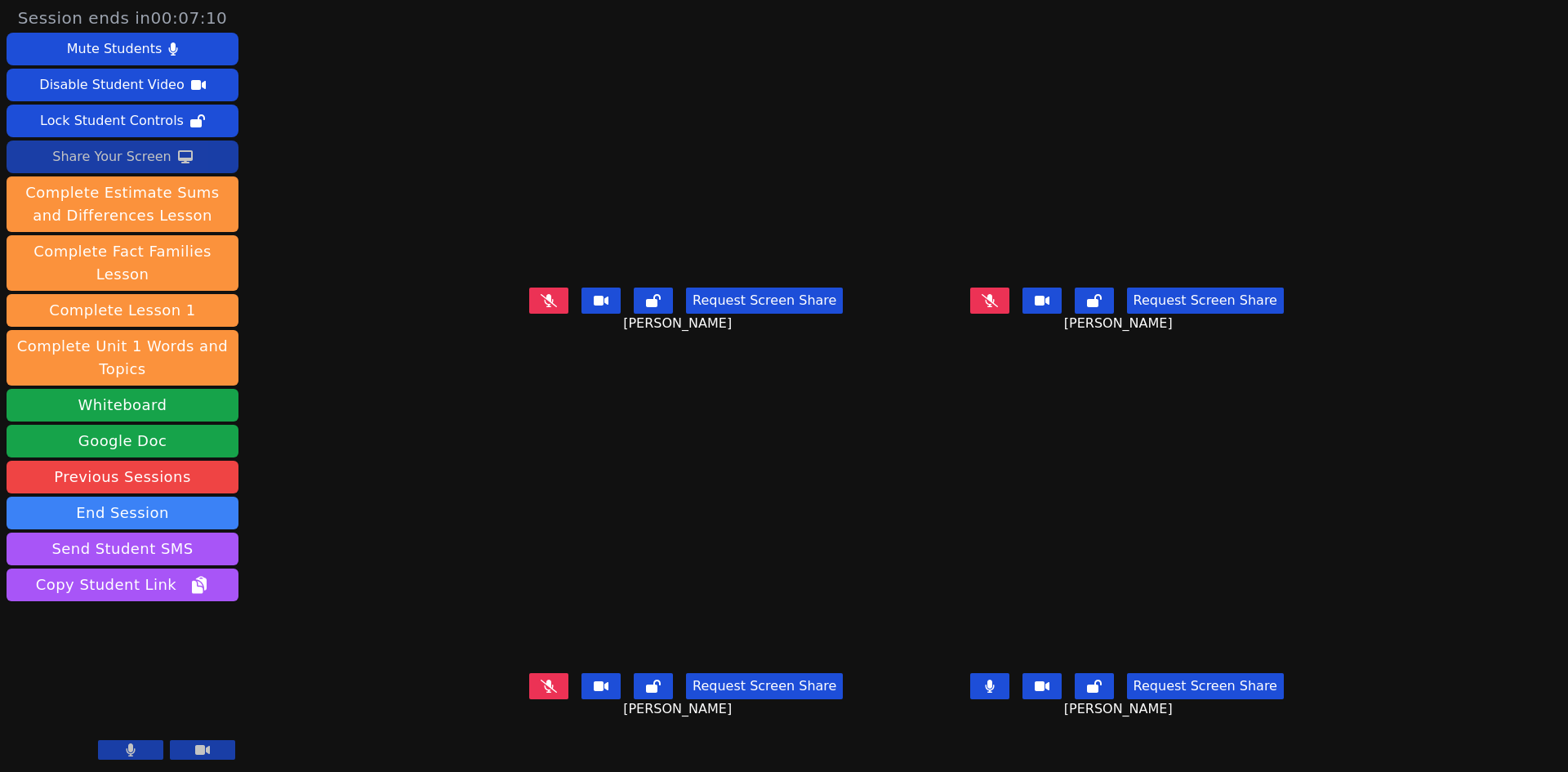
click at [994, 692] on icon at bounding box center [990, 686] width 9 height 13
click at [998, 307] on icon at bounding box center [990, 300] width 16 height 13
click at [1076, 313] on div "Request Screen Share [PERSON_NAME]" at bounding box center [1128, 313] width 428 height 65
click at [1010, 313] on button at bounding box center [990, 301] width 39 height 26
click at [998, 307] on icon at bounding box center [990, 300] width 16 height 13
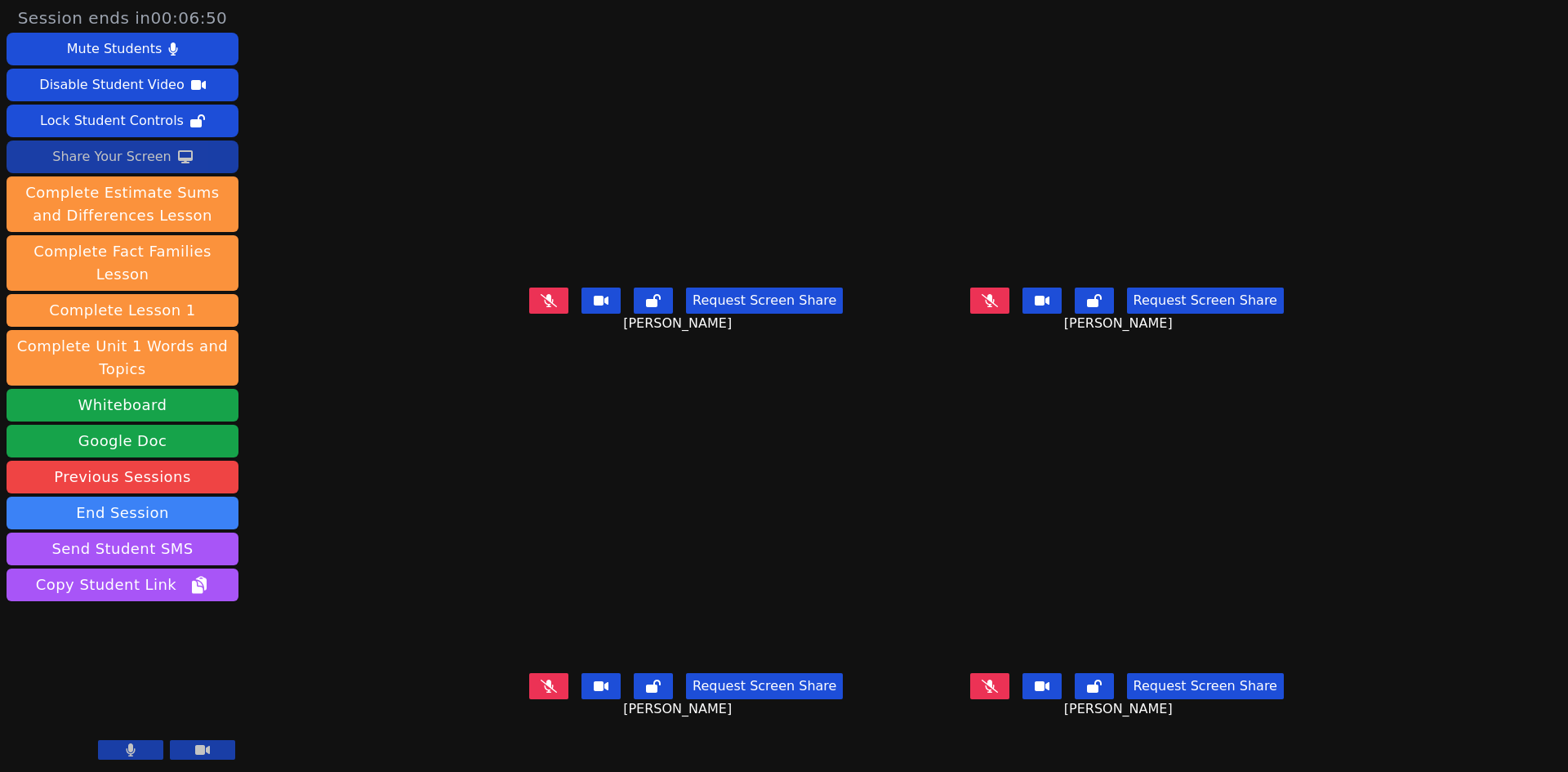
click at [1010, 313] on button at bounding box center [990, 301] width 39 height 26
click at [998, 692] on icon at bounding box center [990, 686] width 16 height 13
click at [1010, 699] on button at bounding box center [990, 686] width 39 height 26
click at [541, 307] on icon at bounding box center [549, 300] width 16 height 13
click at [128, 49] on div "Mute Students" at bounding box center [114, 48] width 95 height 26
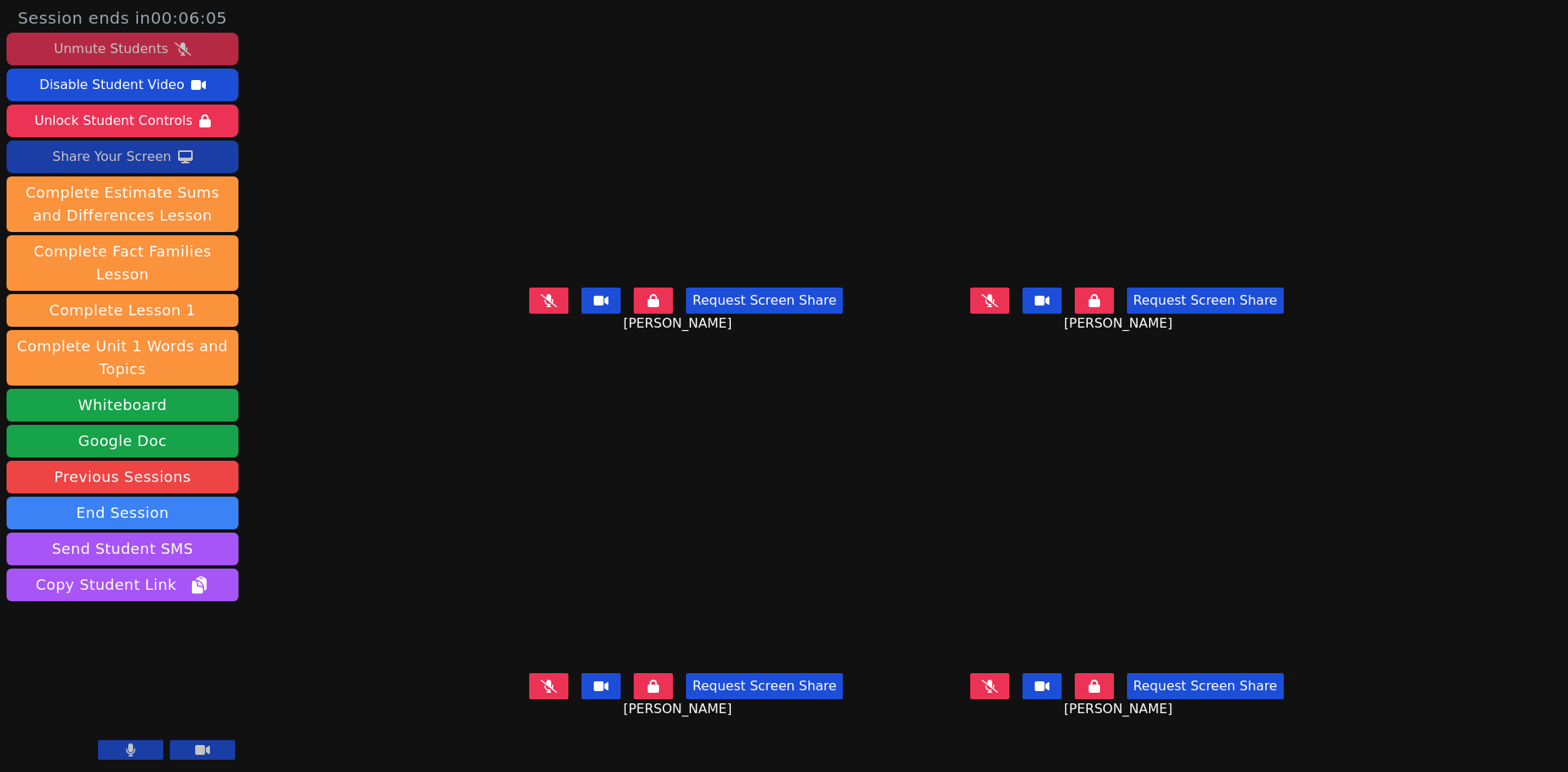
click at [128, 50] on div "Unmute Students" at bounding box center [111, 48] width 114 height 26
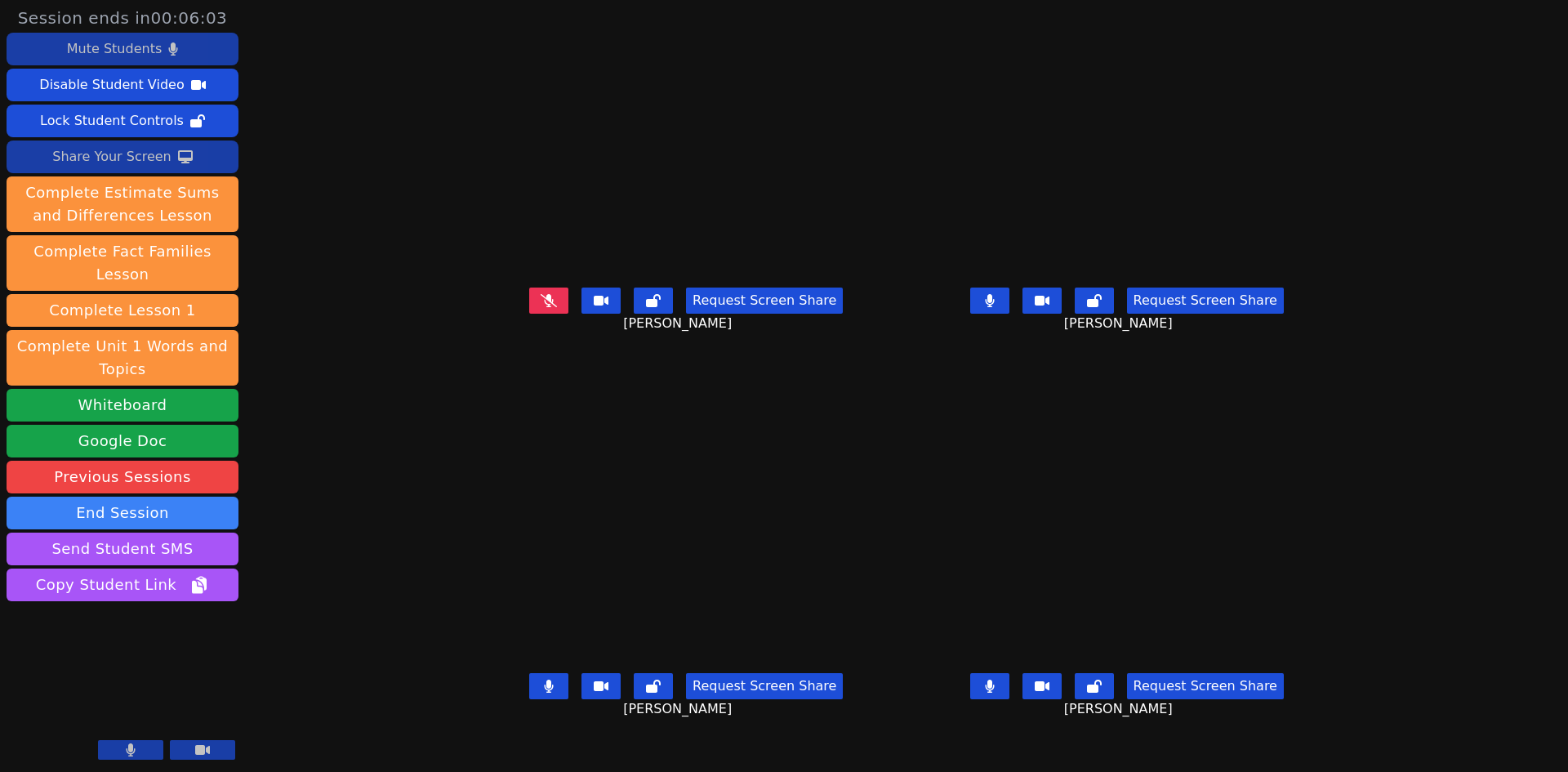
click at [1010, 313] on button at bounding box center [990, 301] width 39 height 26
click at [994, 692] on icon at bounding box center [990, 686] width 9 height 13
click at [544, 692] on icon at bounding box center [549, 686] width 10 height 13
click at [541, 307] on icon at bounding box center [549, 300] width 16 height 13
click at [1010, 313] on button at bounding box center [990, 301] width 39 height 26
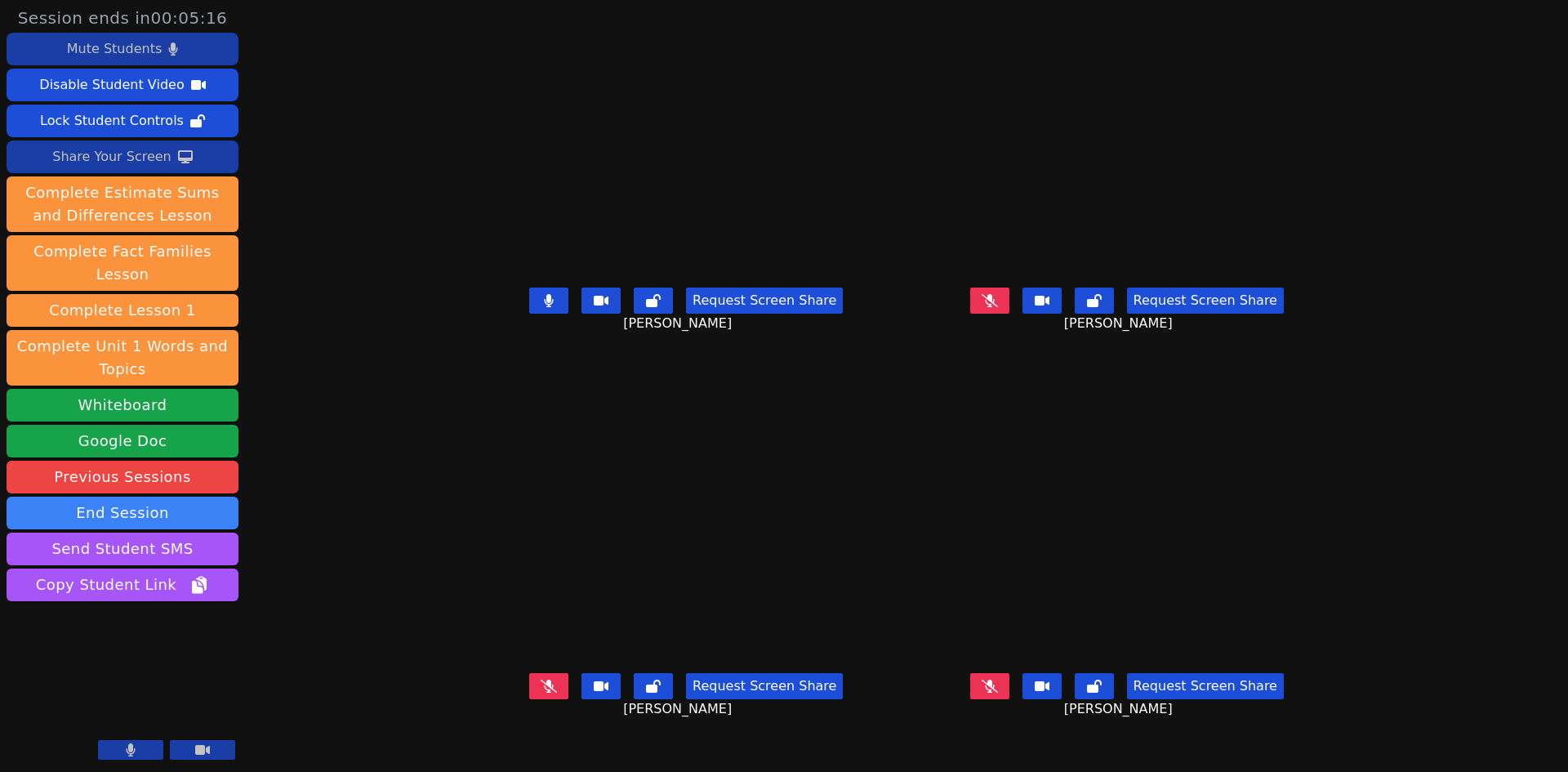
click at [1054, 726] on div "Request Screen Share [PERSON_NAME]" at bounding box center [1128, 698] width 428 height 65
click at [1010, 699] on button at bounding box center [990, 686] width 39 height 26
click at [544, 307] on icon at bounding box center [549, 300] width 10 height 13
click at [998, 692] on icon at bounding box center [990, 686] width 16 height 13
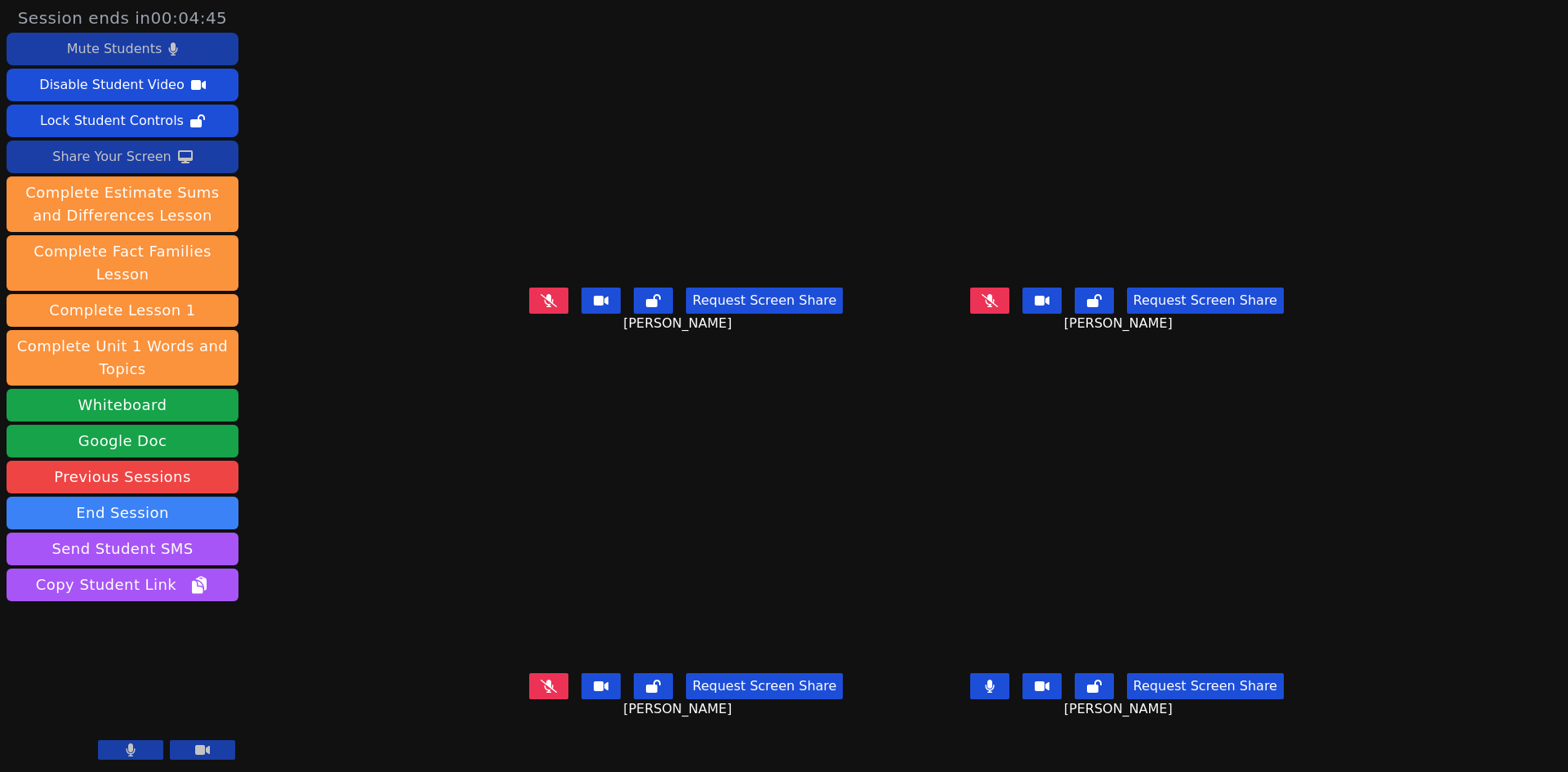
click at [995, 692] on icon at bounding box center [991, 686] width 10 height 13
click at [1010, 313] on button at bounding box center [990, 301] width 39 height 26
click at [995, 307] on icon at bounding box center [991, 300] width 10 height 13
click at [479, 731] on div "Request Screen Share [PERSON_NAME]" at bounding box center [687, 698] width 428 height 65
click at [541, 692] on icon at bounding box center [549, 686] width 16 height 13
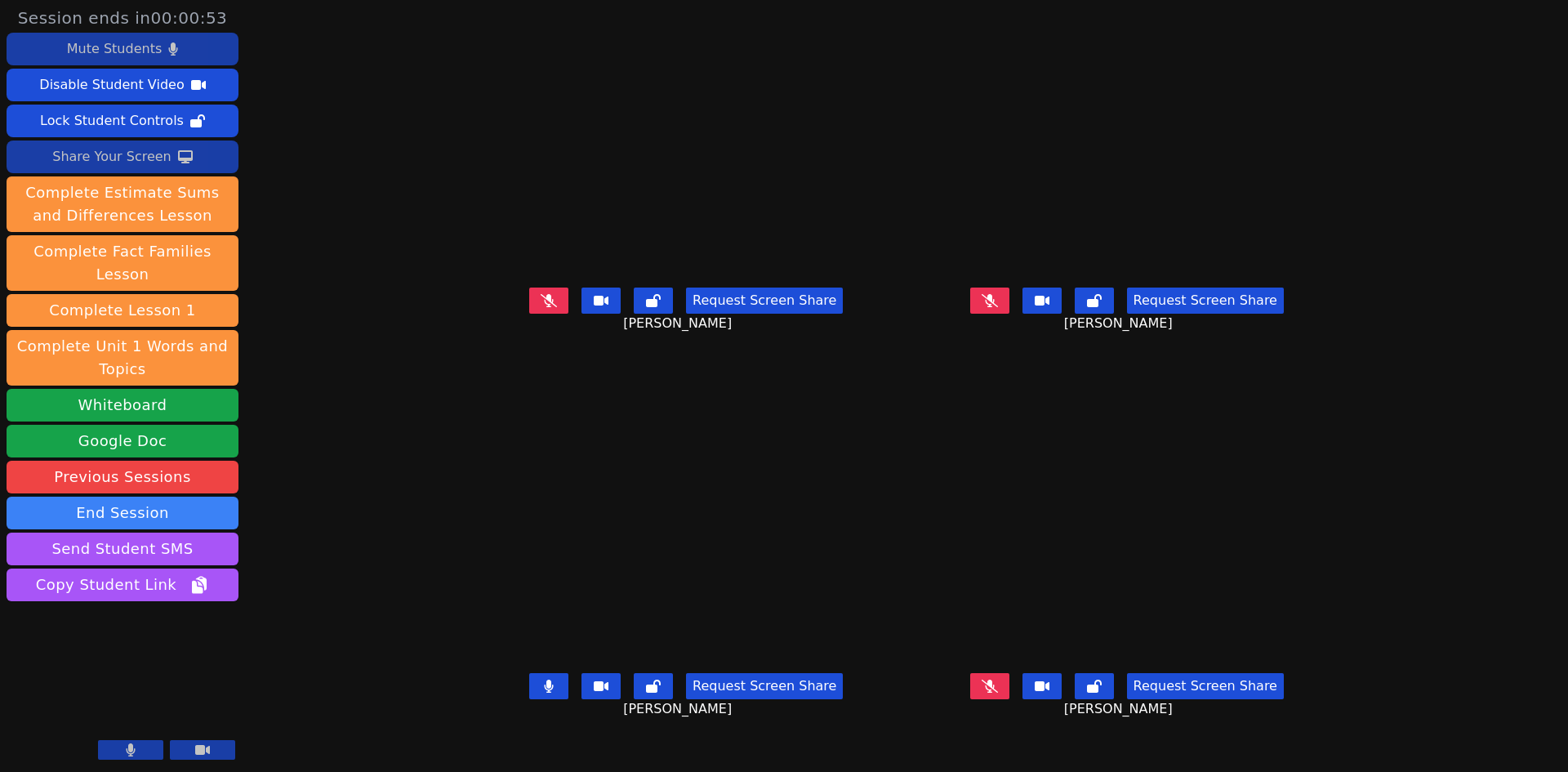
drag, startPoint x: 480, startPoint y: 711, endPoint x: 647, endPoint y: 3, distance: 727.4
click at [529, 699] on button at bounding box center [549, 686] width 39 height 26
click at [998, 692] on icon at bounding box center [990, 686] width 16 height 13
click at [998, 307] on icon at bounding box center [990, 300] width 16 height 13
click at [529, 313] on button at bounding box center [549, 301] width 39 height 26
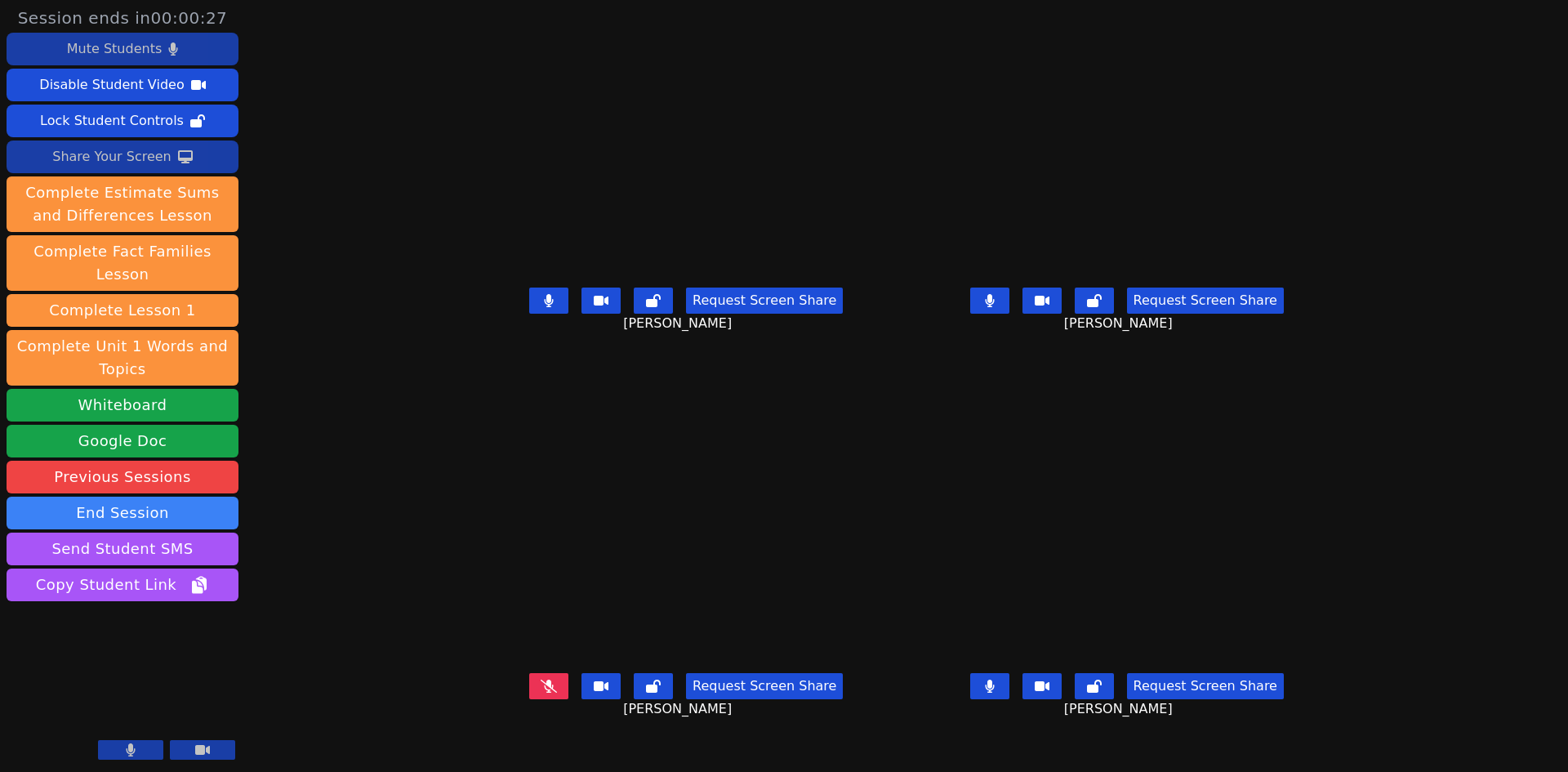
click at [541, 692] on icon at bounding box center [549, 686] width 16 height 13
